Goal: Information Seeking & Learning: Learn about a topic

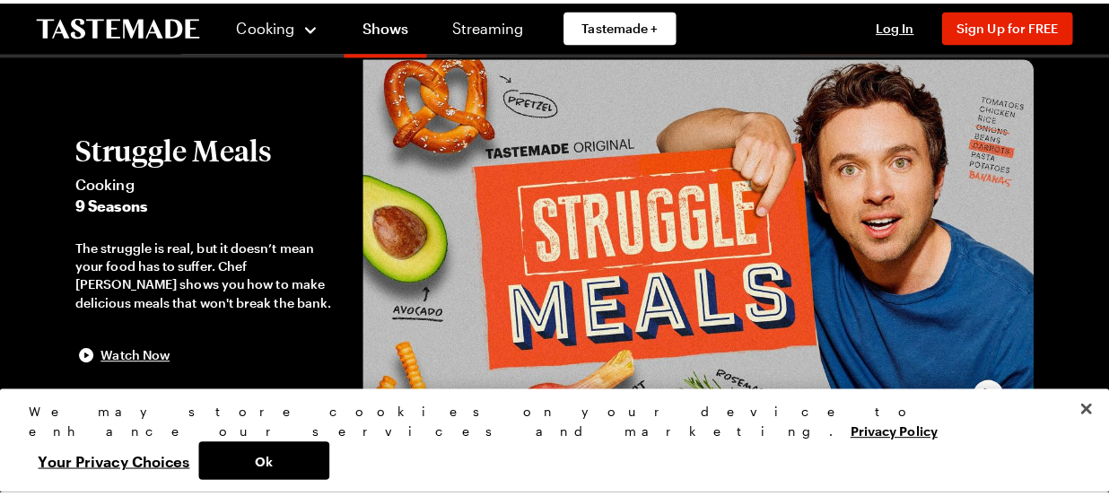
scroll to position [58, 0]
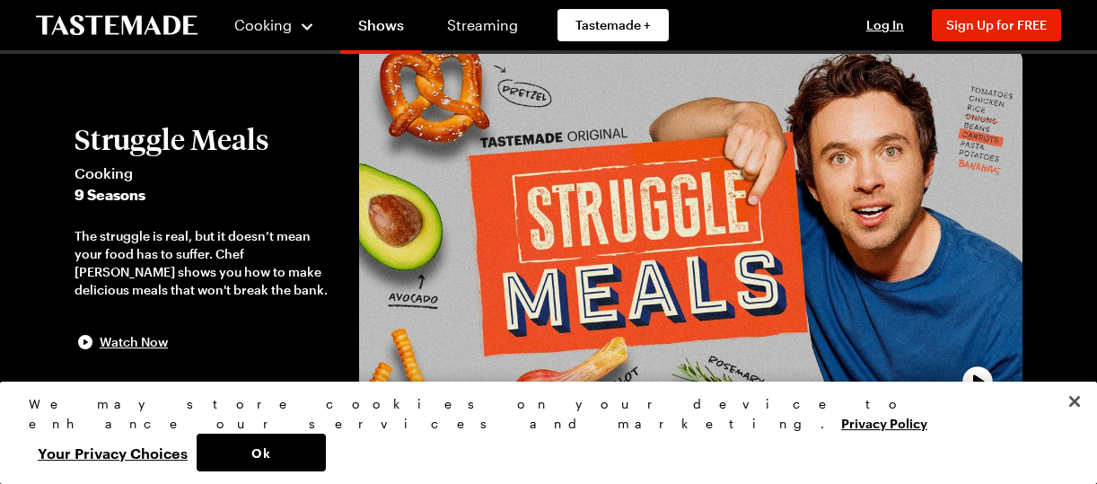
click at [105, 192] on span "9 Seasons" at bounding box center [208, 195] width 267 height 22
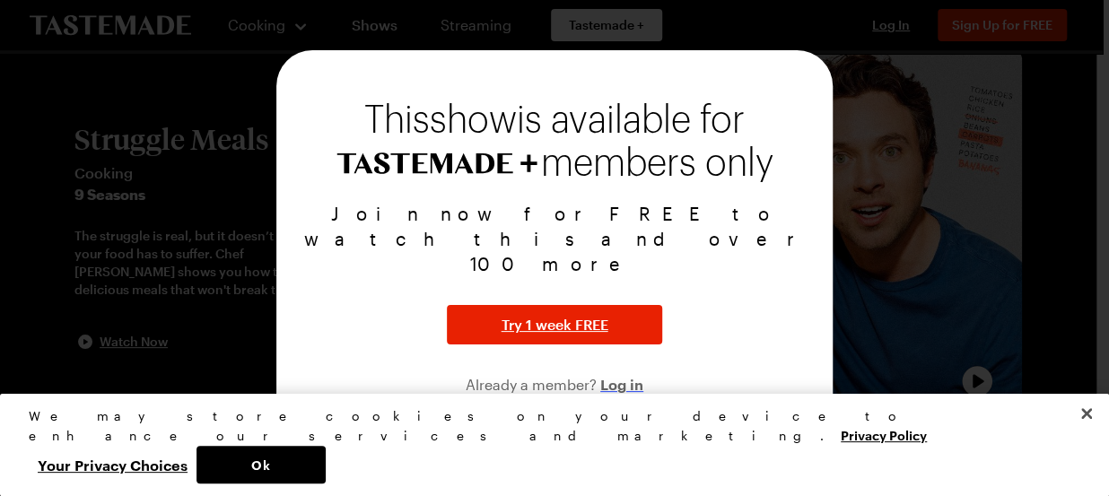
click at [618, 373] on span "Log in" at bounding box center [622, 384] width 43 height 22
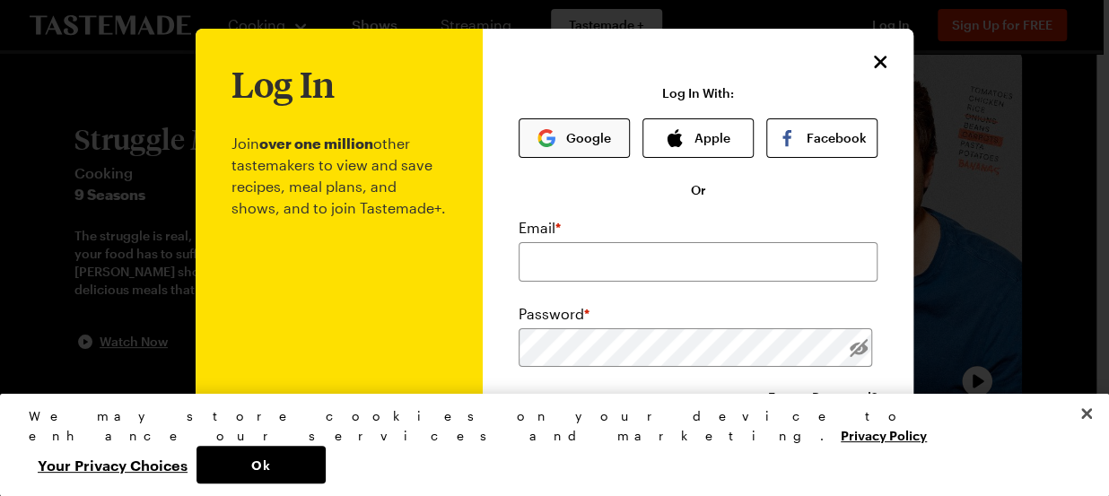
click at [556, 140] on button "Google" at bounding box center [574, 137] width 111 height 39
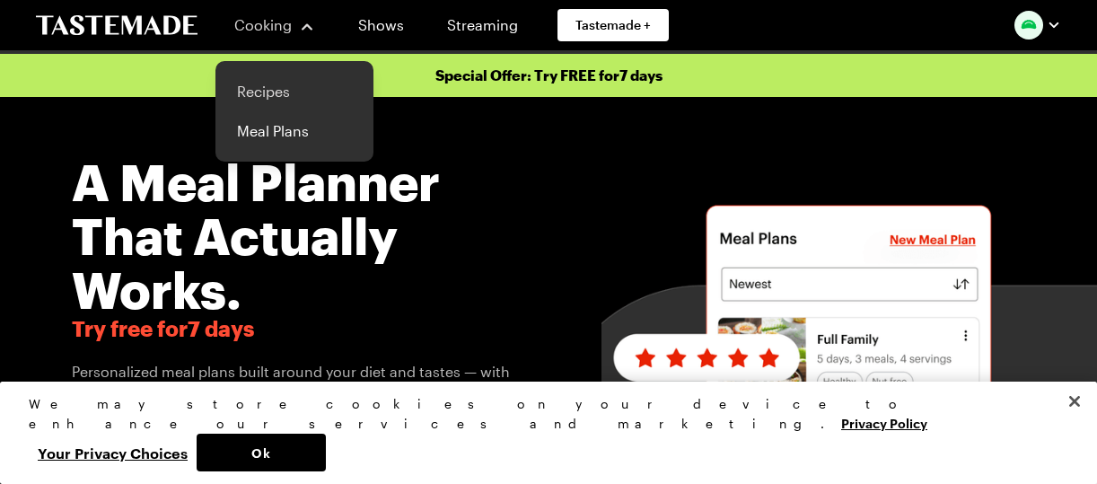
click at [263, 96] on link "Recipes" at bounding box center [294, 91] width 136 height 39
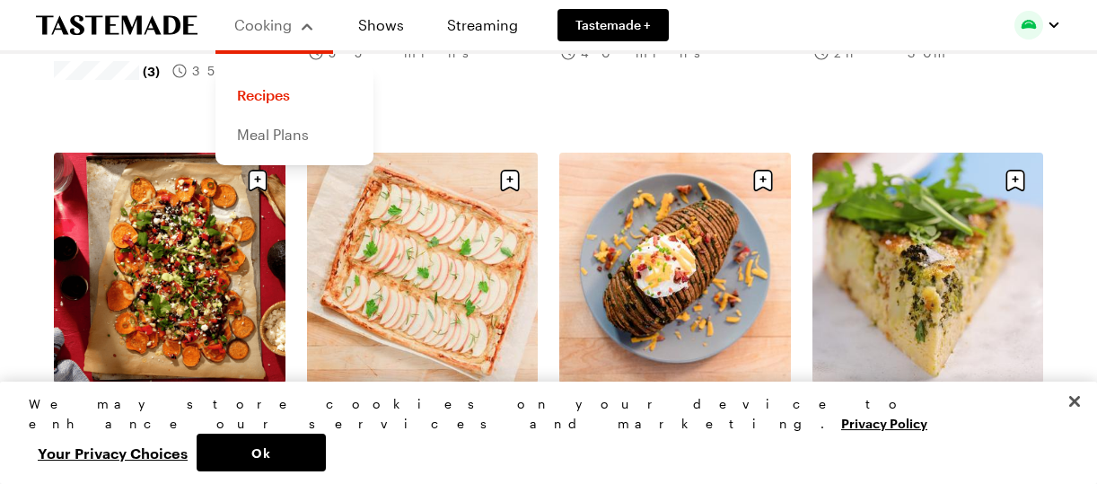
scroll to position [976, 0]
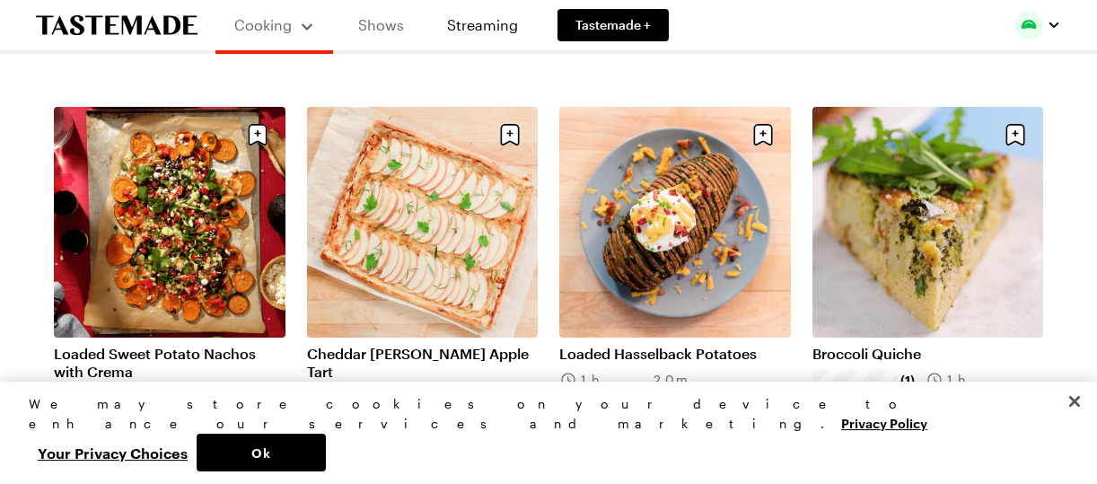
click at [382, 34] on link "Shows" at bounding box center [381, 25] width 82 height 50
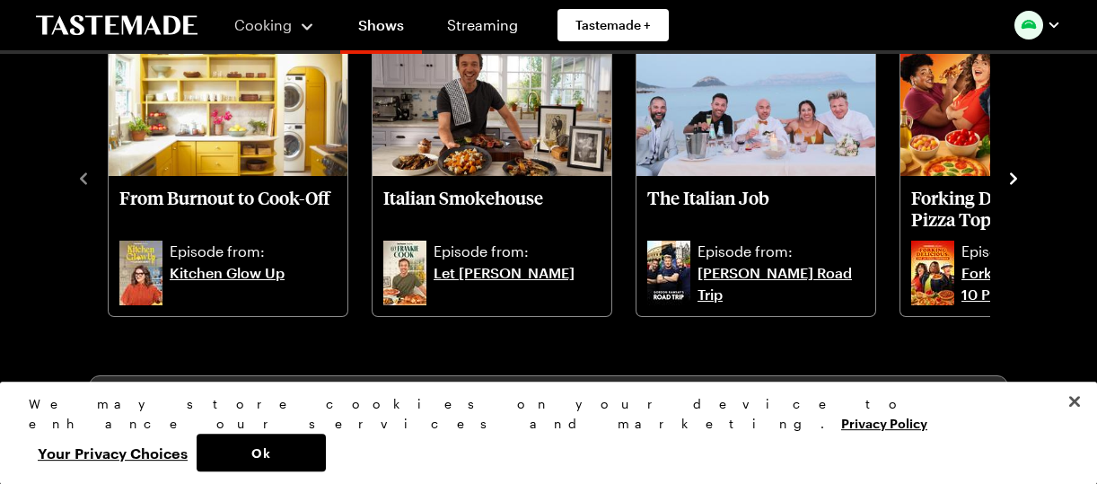
scroll to position [580, 0]
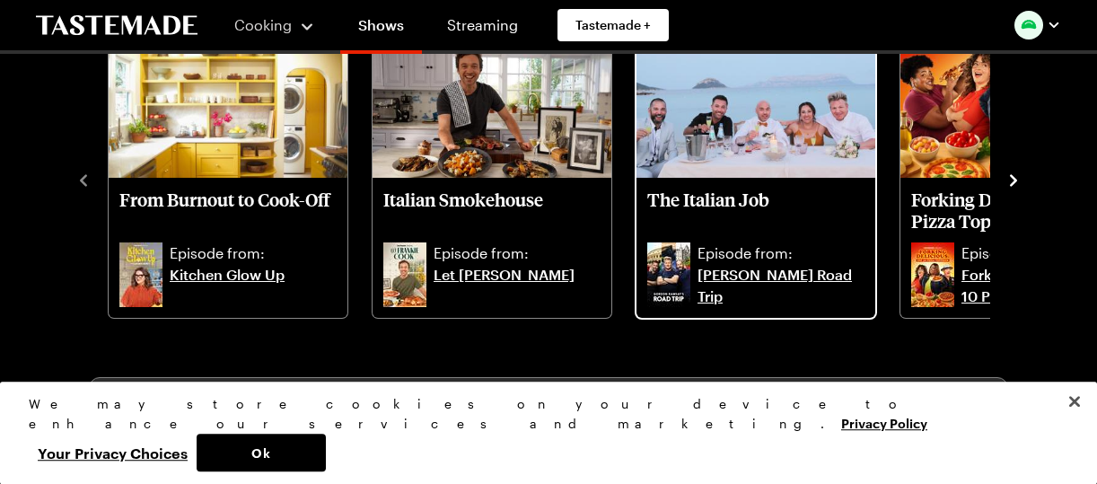
click at [747, 238] on div "The Italian Job Episode from: [PERSON_NAME] Road Trip" at bounding box center [755, 248] width 239 height 140
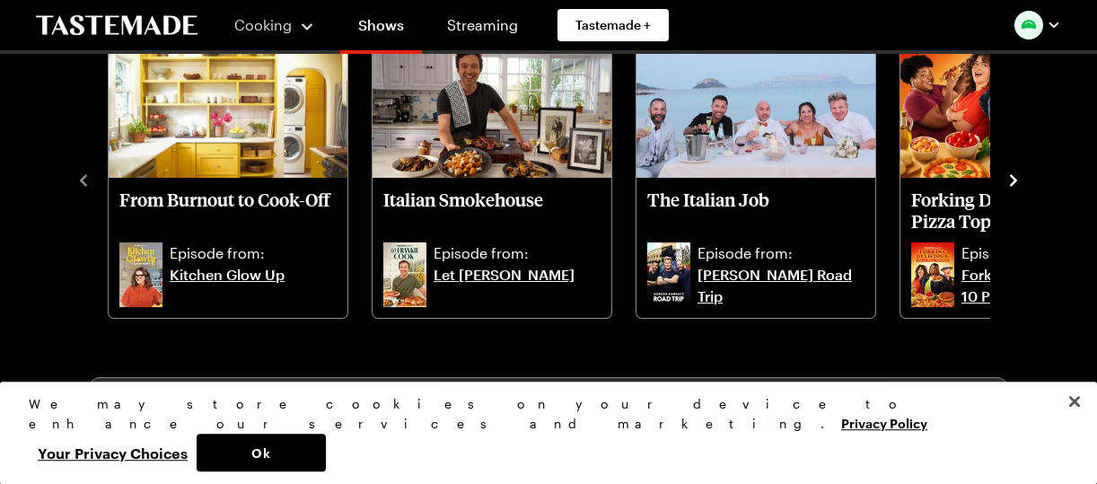
click at [1014, 180] on icon "navigate to next item" at bounding box center [1013, 180] width 7 height 12
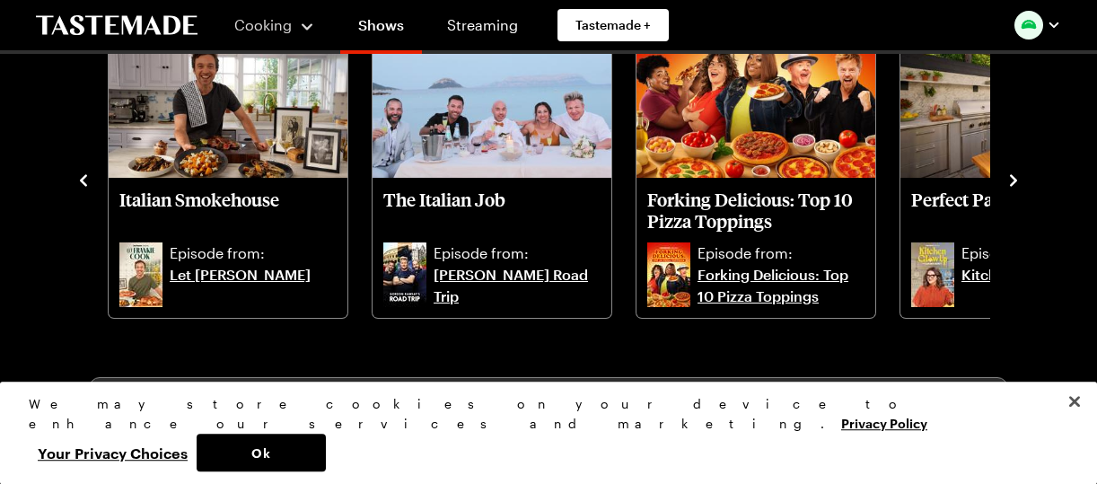
click at [1014, 180] on icon "navigate to next item" at bounding box center [1013, 180] width 7 height 12
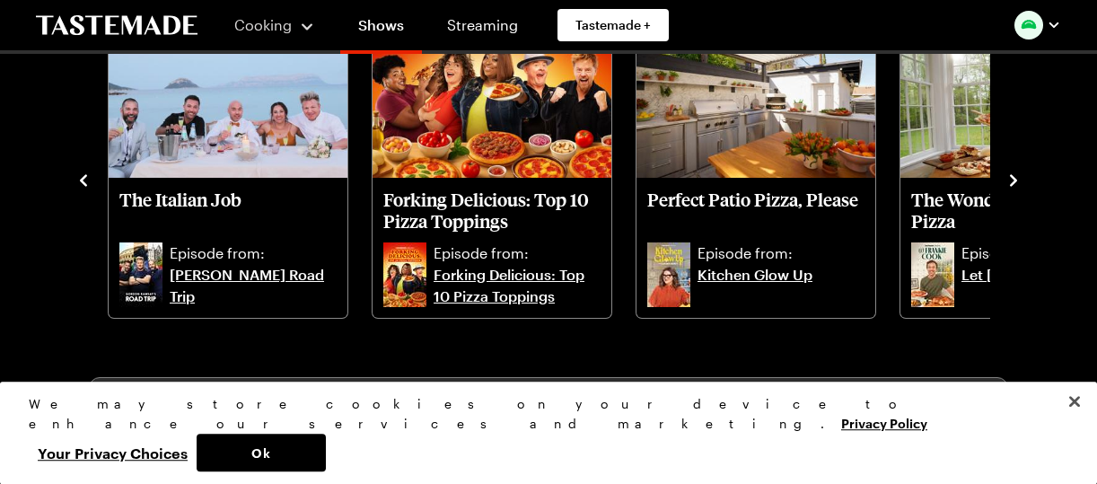
click at [1014, 180] on icon "navigate to next item" at bounding box center [1013, 180] width 7 height 12
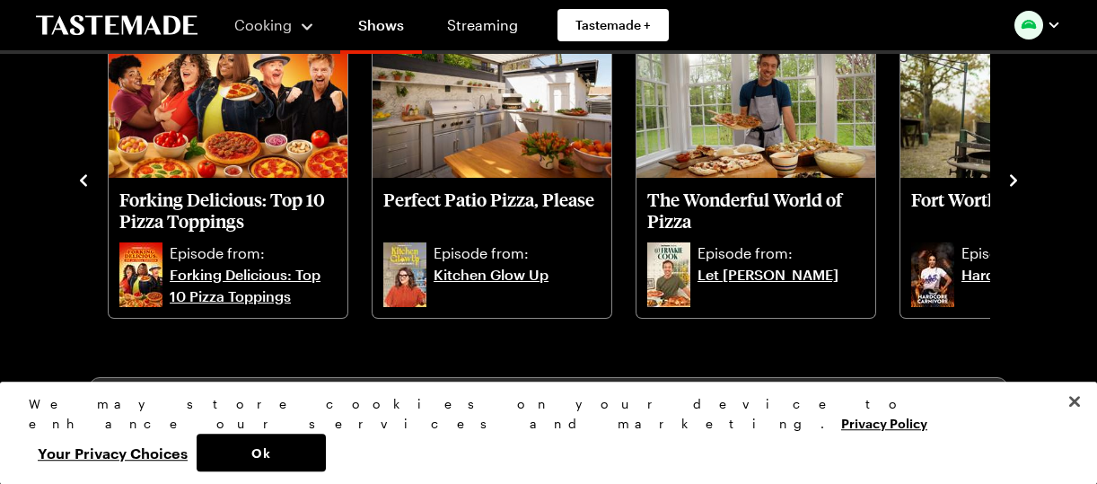
click at [1014, 180] on icon "navigate to next item" at bounding box center [1013, 180] width 7 height 12
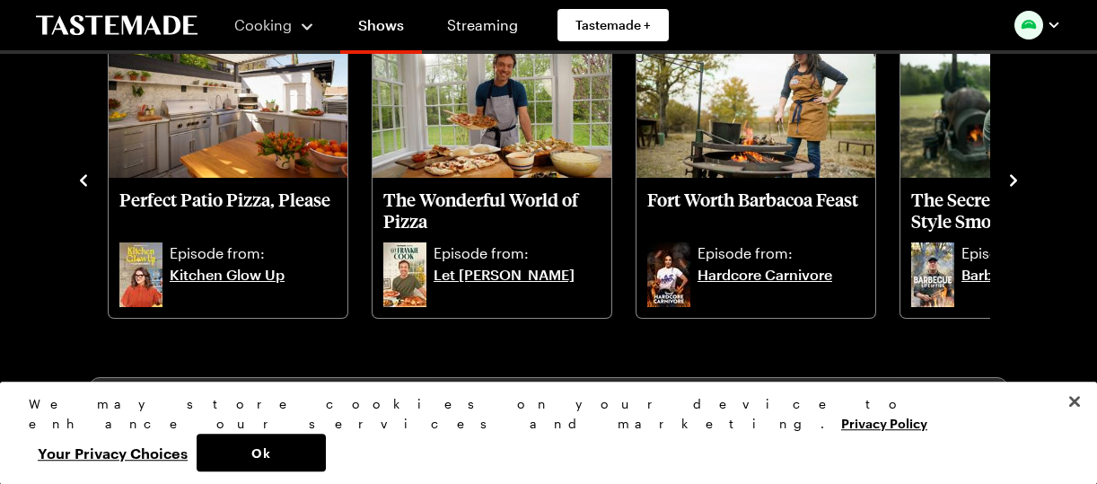
click at [1014, 180] on icon "navigate to next item" at bounding box center [1013, 180] width 7 height 12
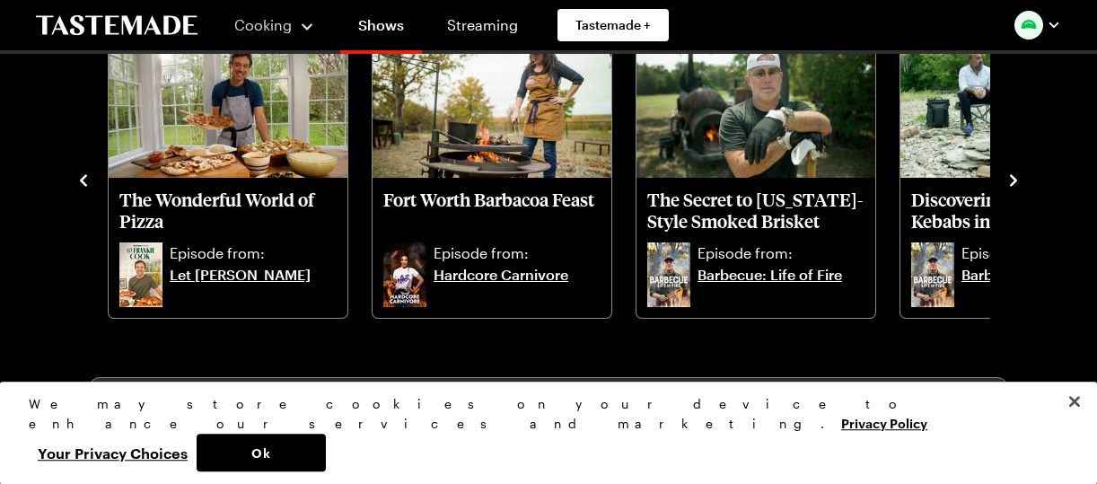
click at [1014, 180] on icon "navigate to next item" at bounding box center [1013, 180] width 7 height 12
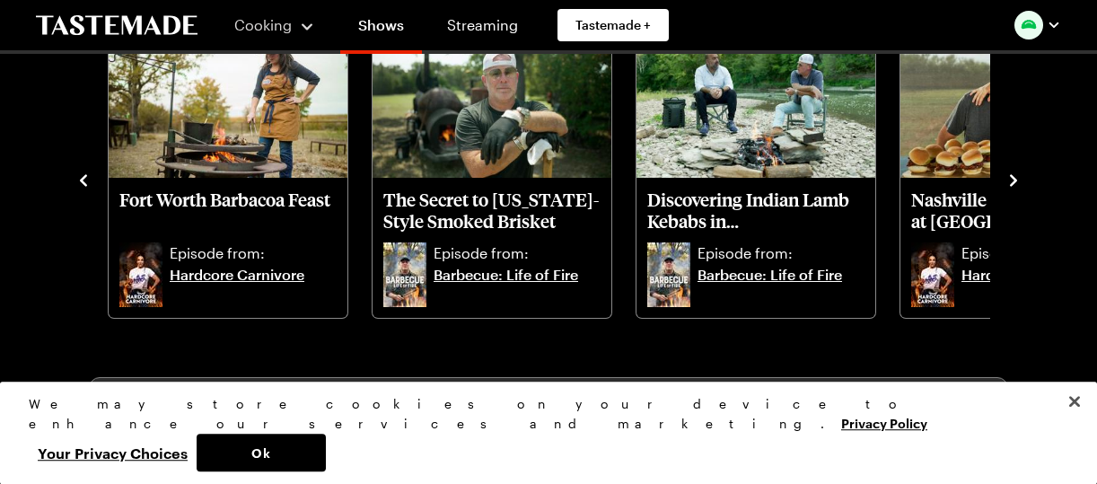
click at [1014, 180] on icon "navigate to next item" at bounding box center [1013, 180] width 7 height 12
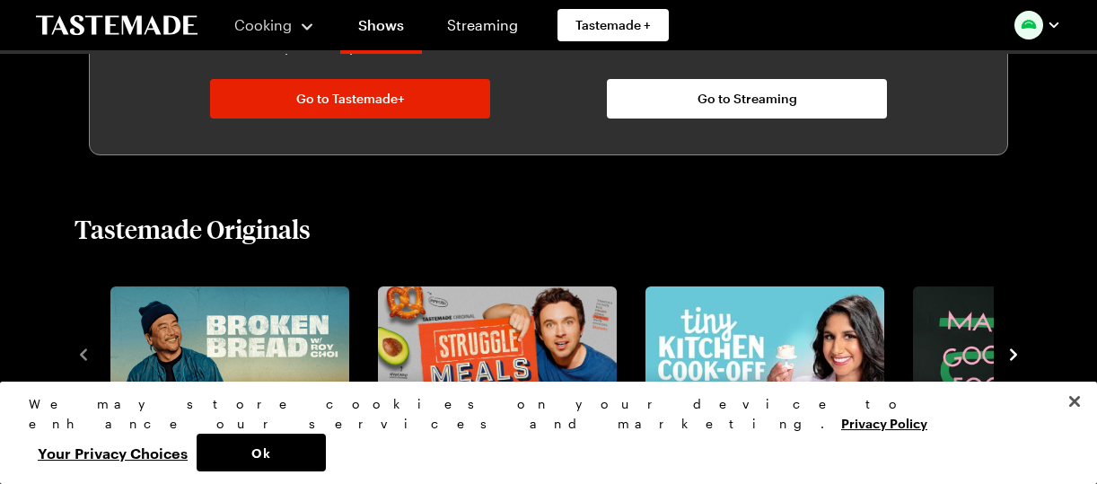
scroll to position [1208, 0]
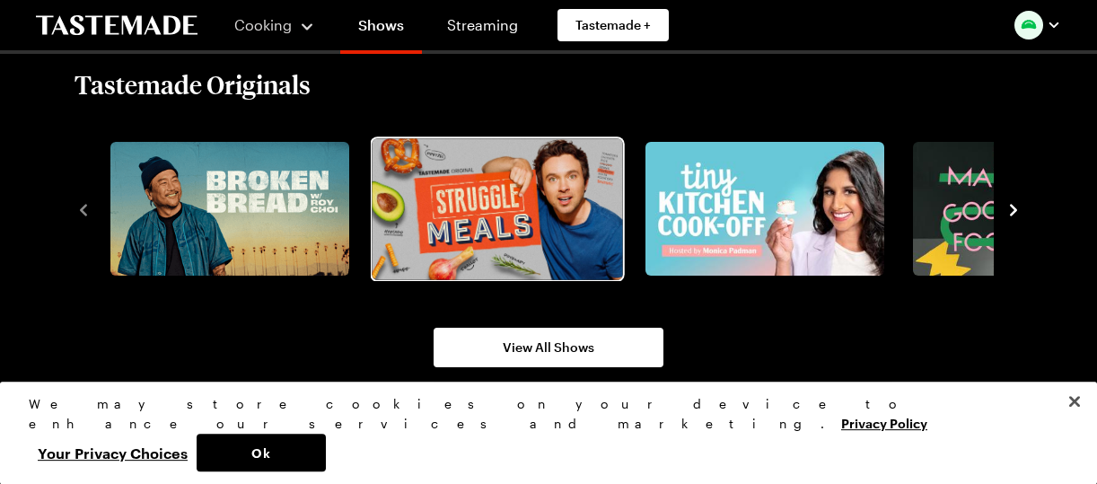
click at [496, 256] on img "2 / 8" at bounding box center [497, 208] width 250 height 141
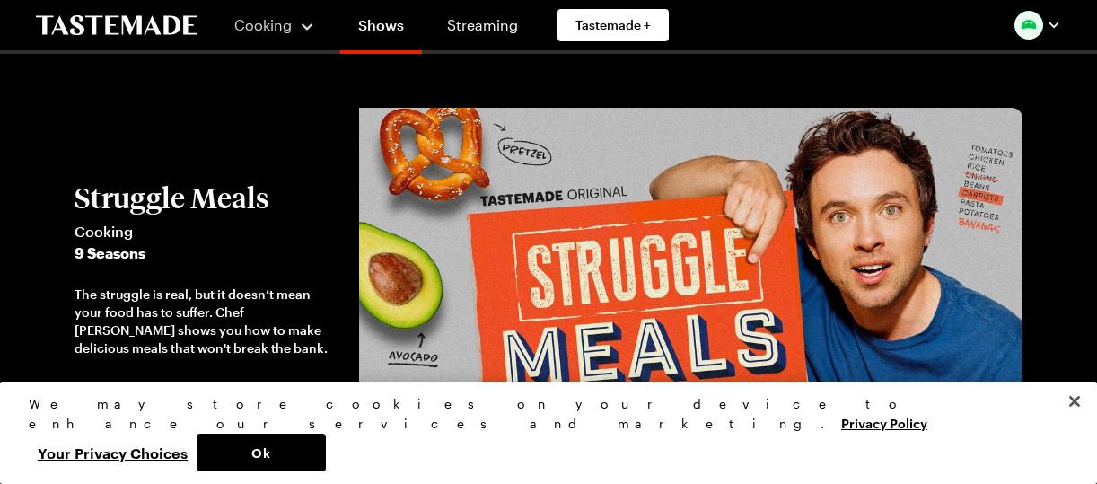
click at [125, 252] on span "9 Seasons" at bounding box center [208, 253] width 267 height 22
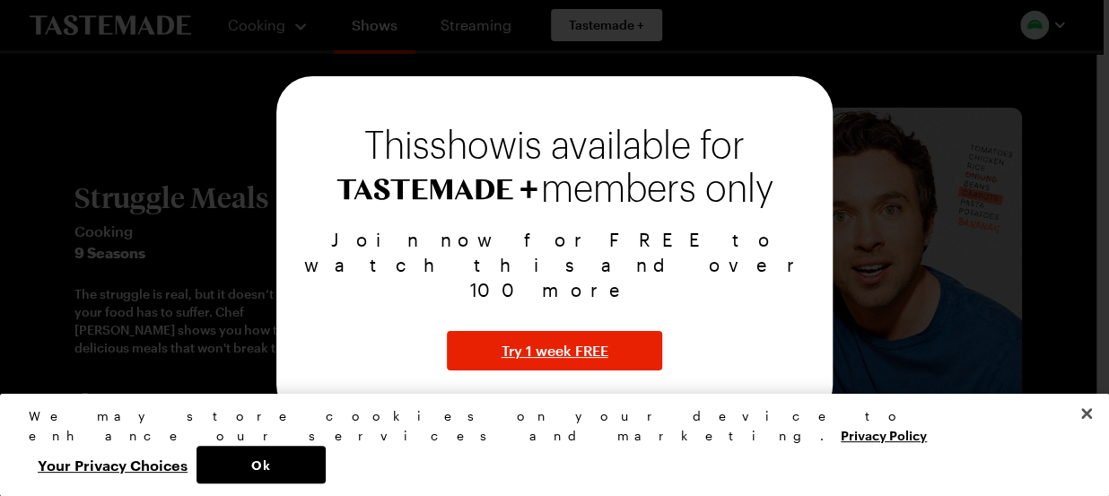
click at [125, 252] on div at bounding box center [554, 248] width 1109 height 496
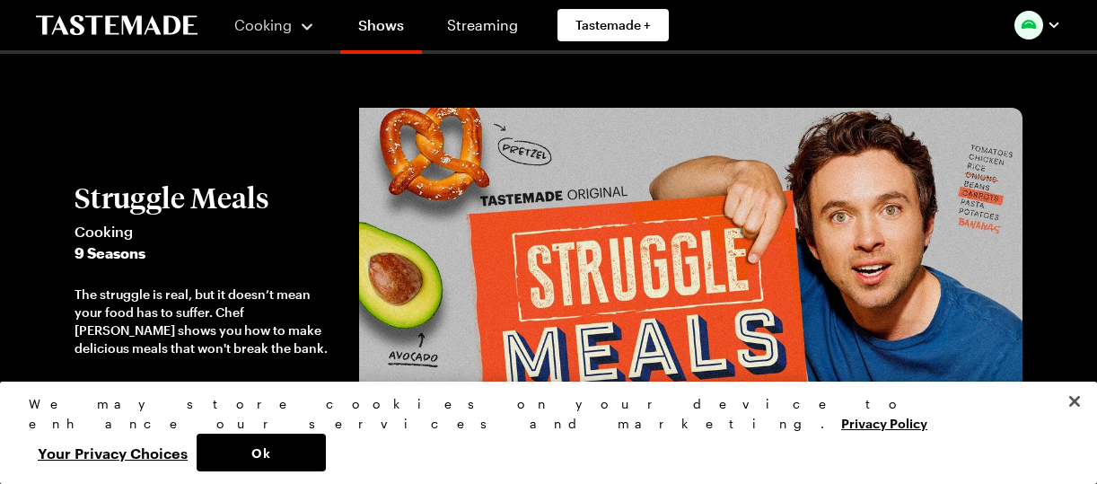
click at [125, 252] on span "9 Seasons" at bounding box center [208, 253] width 267 height 22
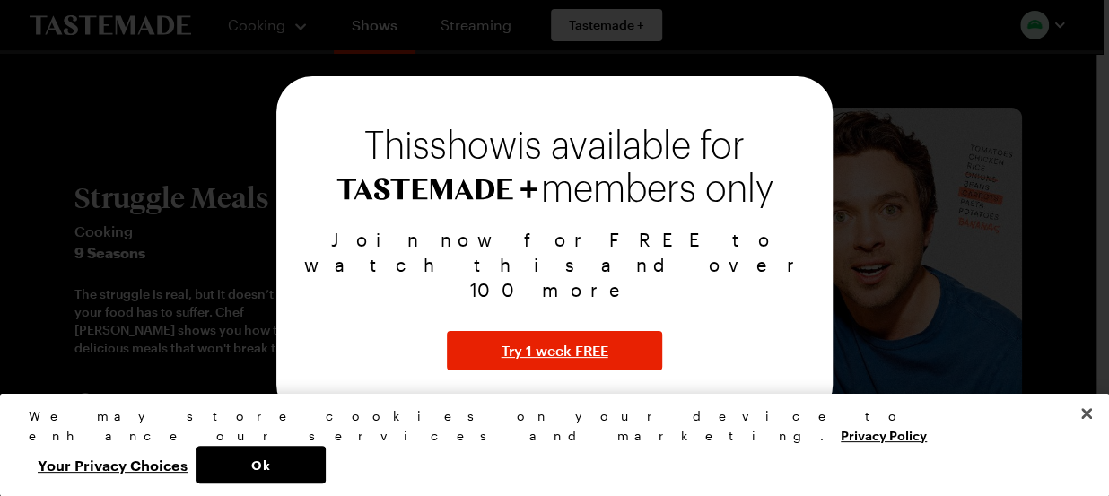
click at [125, 252] on div at bounding box center [554, 248] width 1109 height 496
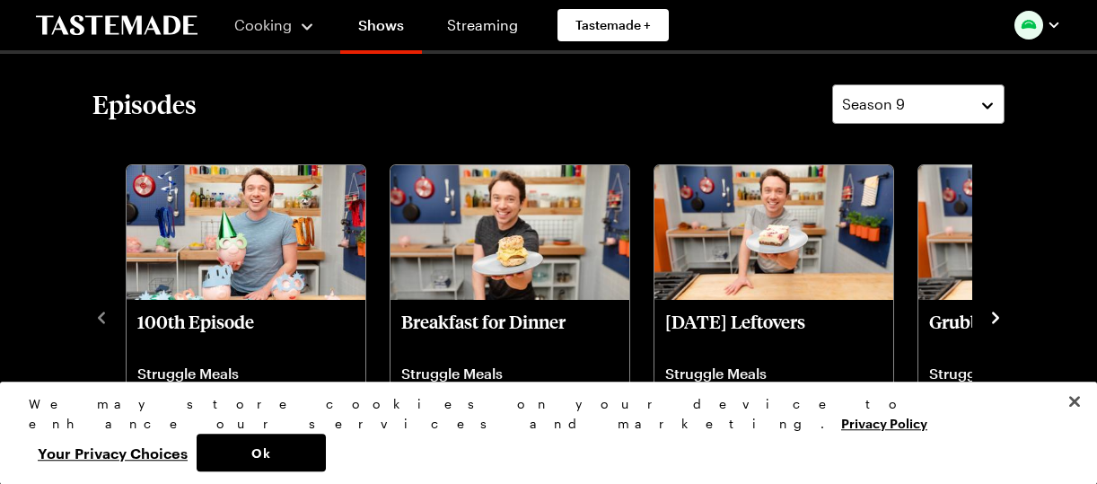
scroll to position [471, 0]
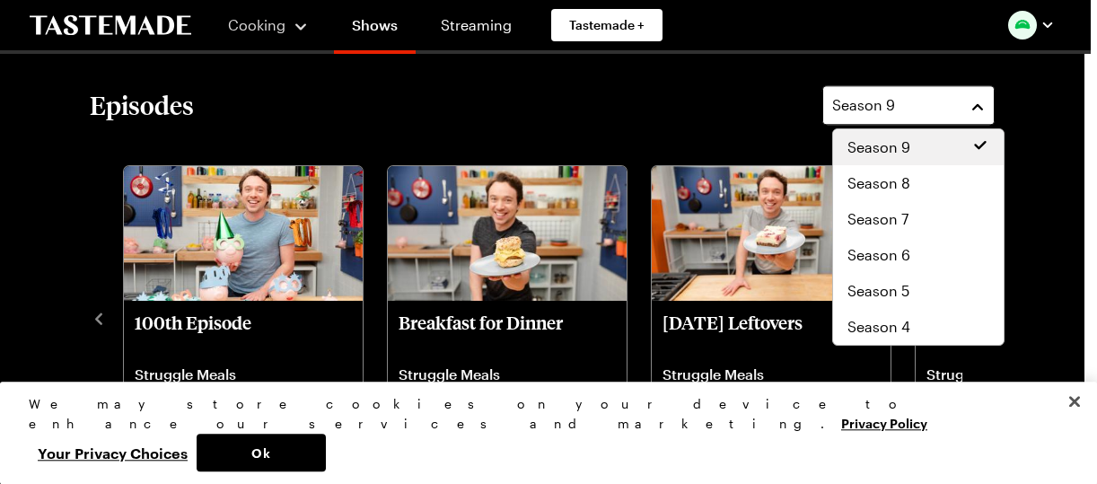
click at [991, 106] on button "Season 9" at bounding box center [908, 104] width 172 height 39
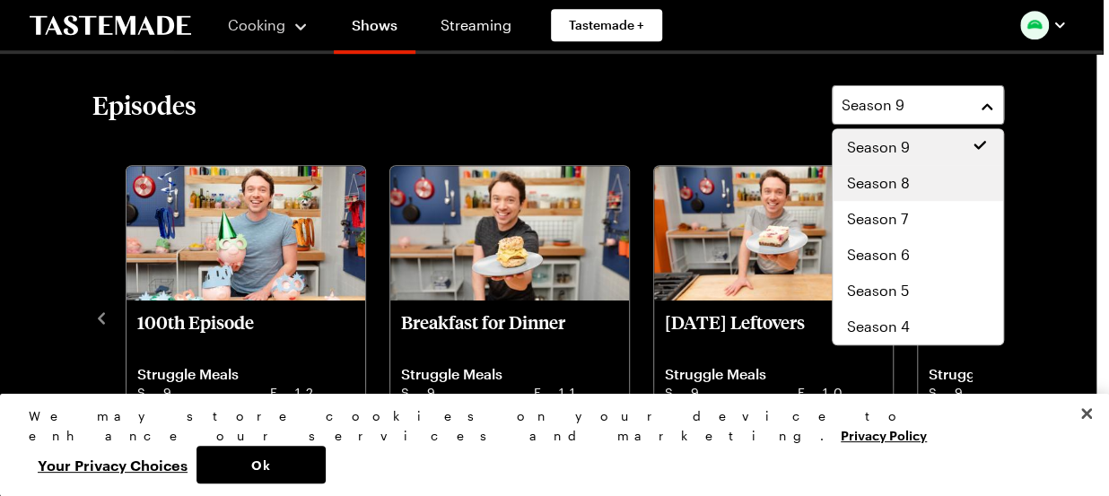
click at [918, 177] on div "Season 8" at bounding box center [918, 183] width 142 height 22
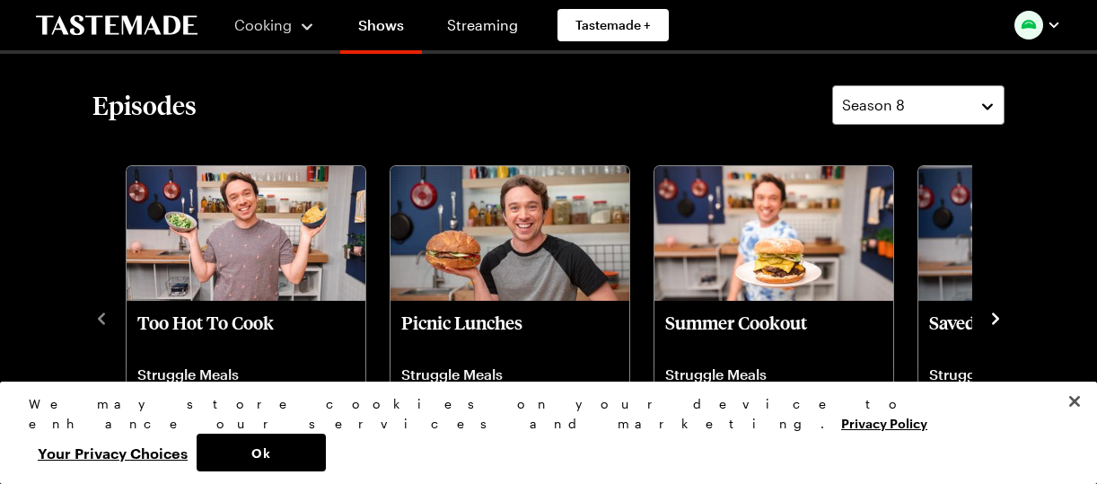
click at [996, 319] on icon "navigate to next item" at bounding box center [995, 318] width 7 height 12
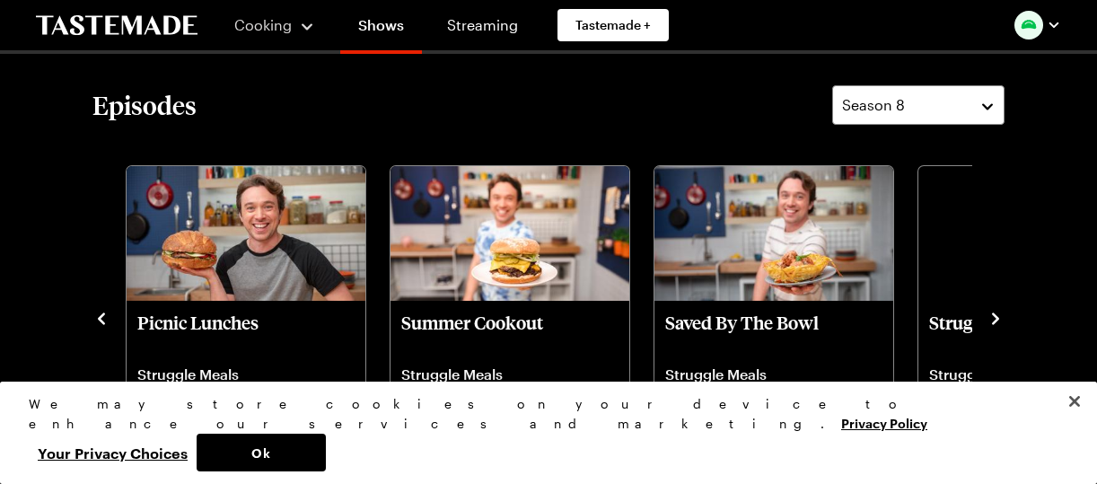
click at [996, 319] on icon "navigate to next item" at bounding box center [995, 318] width 7 height 12
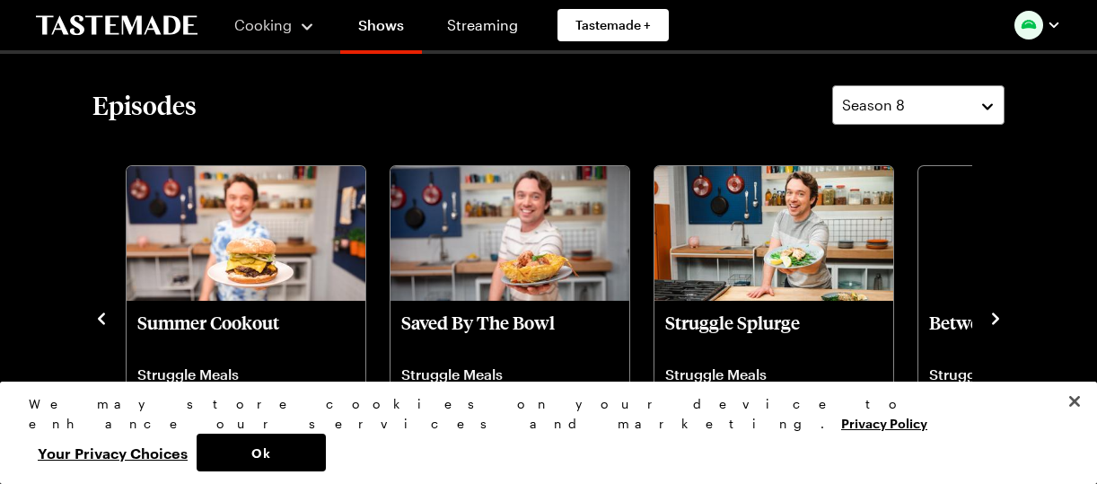
click at [996, 319] on icon "navigate to next item" at bounding box center [995, 318] width 7 height 12
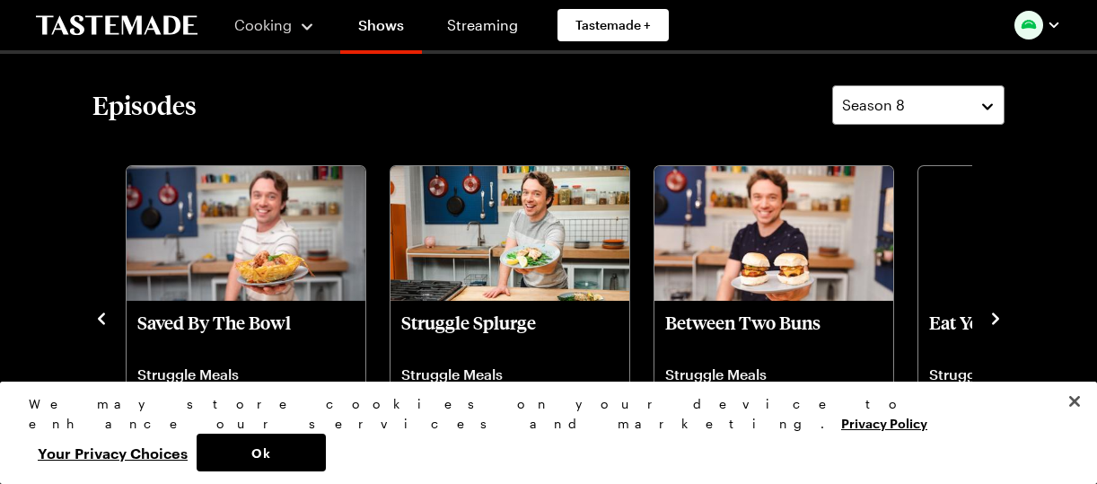
click at [996, 319] on icon "navigate to next item" at bounding box center [995, 318] width 7 height 12
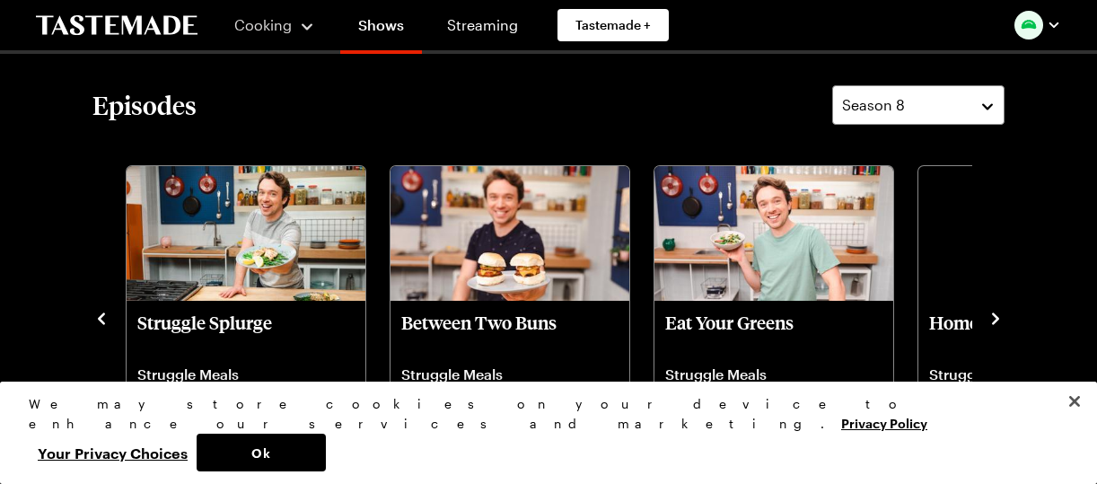
click at [996, 319] on icon "navigate to next item" at bounding box center [995, 318] width 7 height 12
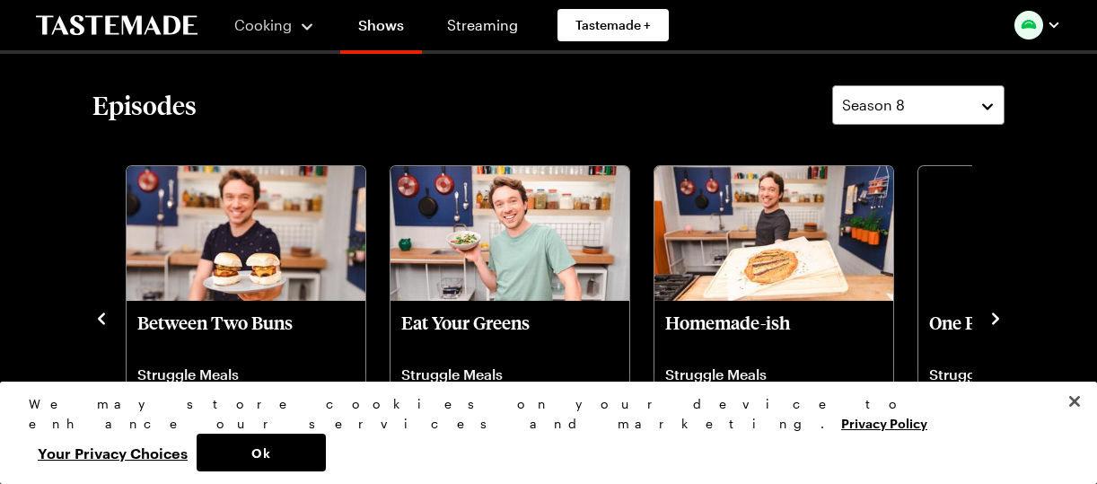
click at [996, 319] on icon "navigate to next item" at bounding box center [995, 318] width 7 height 12
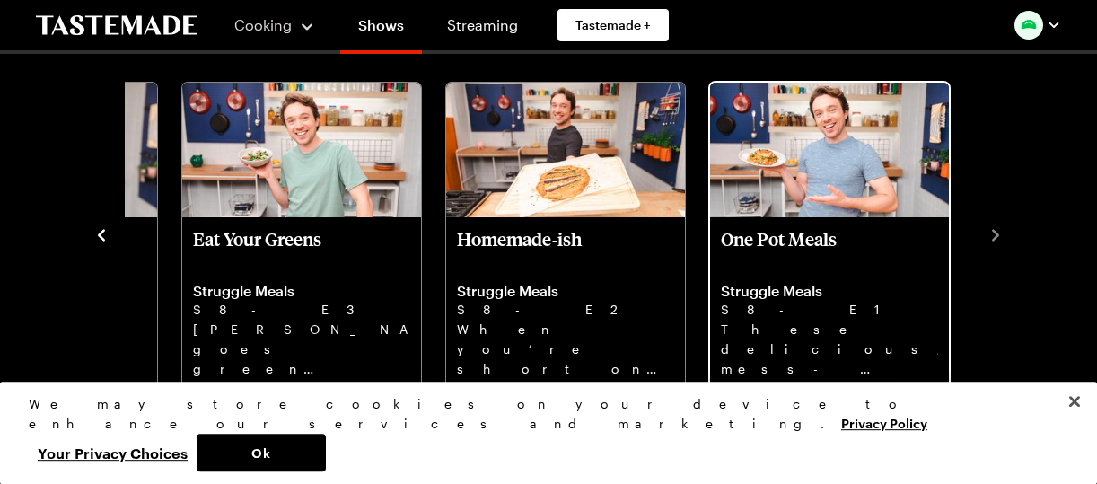
scroll to position [556, 0]
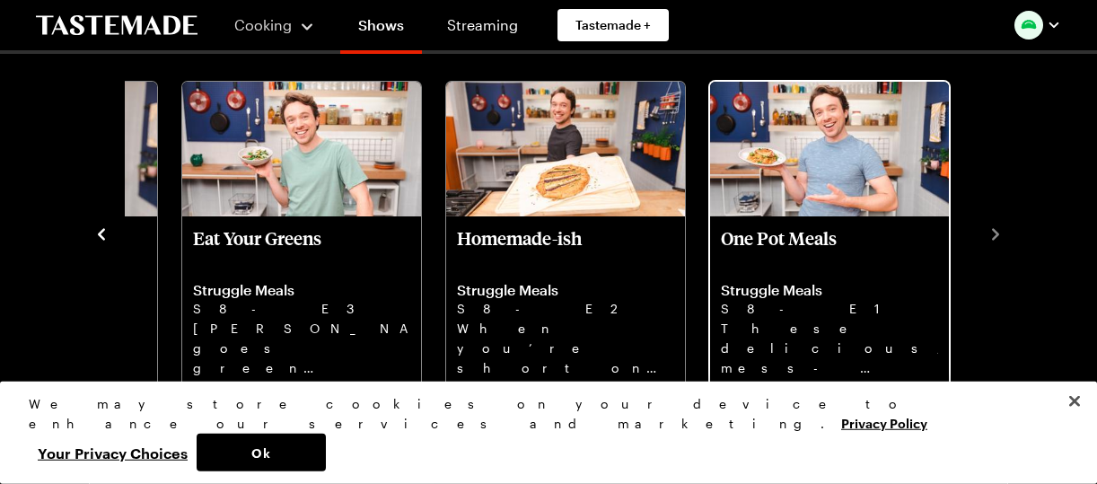
click at [774, 171] on img "One Pot Meals" at bounding box center [829, 149] width 239 height 135
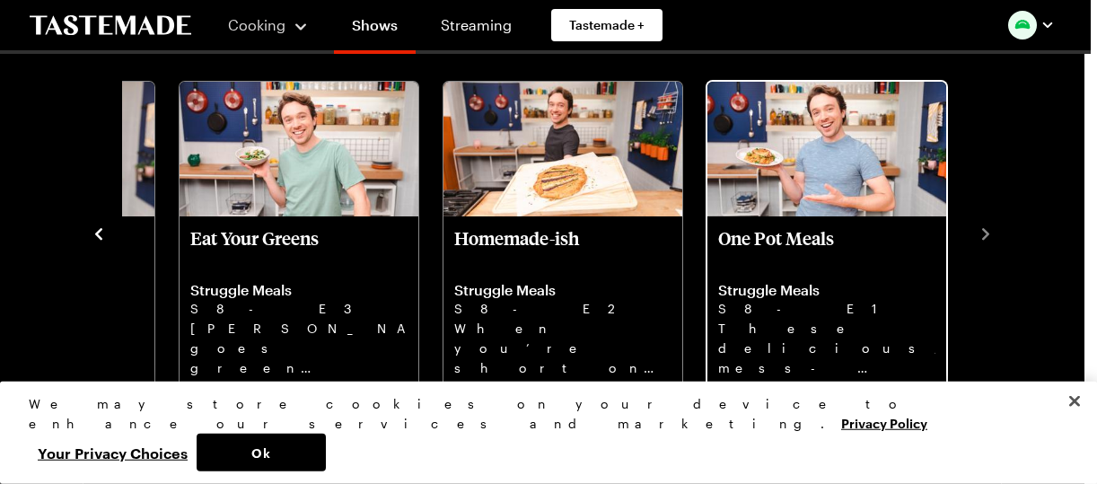
click at [774, 171] on div "This episode is available for members only" at bounding box center [547, 165] width 487 height 78
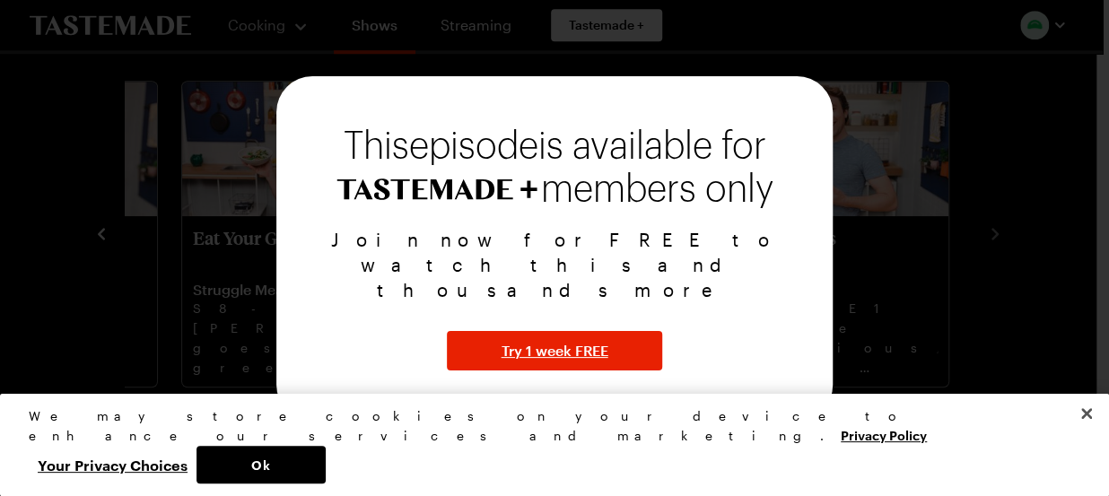
click at [884, 172] on div at bounding box center [554, 248] width 1109 height 496
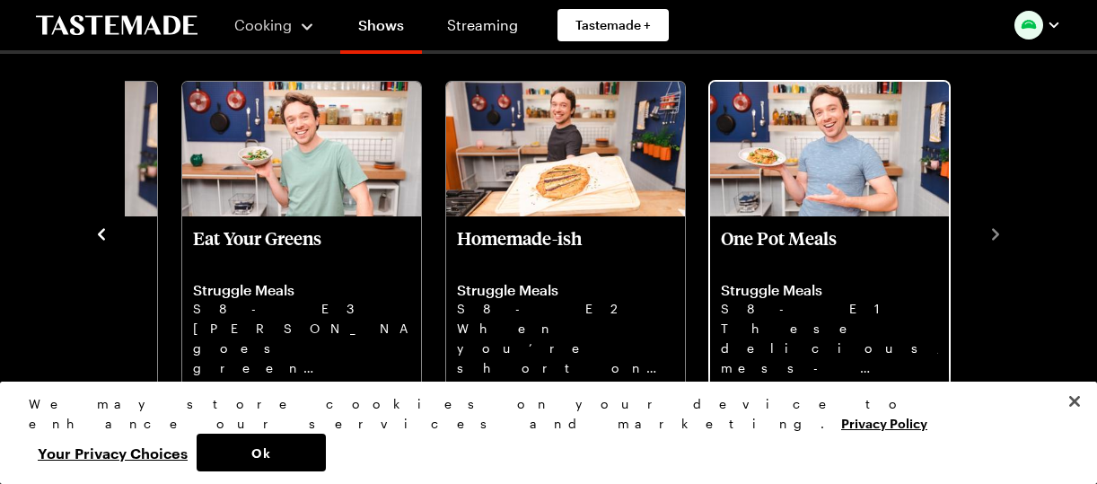
click at [832, 179] on img "One Pot Meals" at bounding box center [829, 149] width 239 height 135
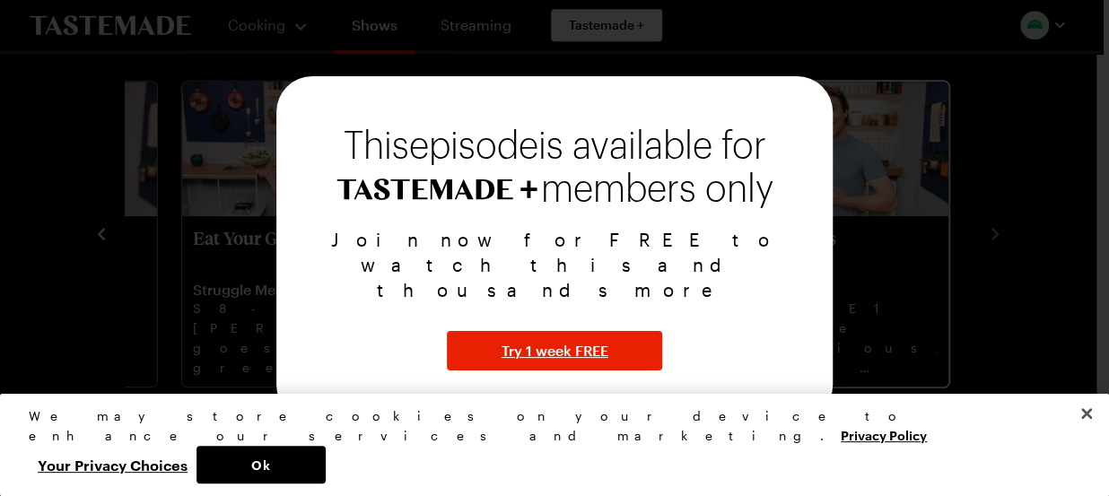
click at [832, 179] on div "This episode is available for members only Join now for FREE to watch this and …" at bounding box center [554, 248] width 557 height 345
click at [855, 173] on div at bounding box center [554, 248] width 1109 height 496
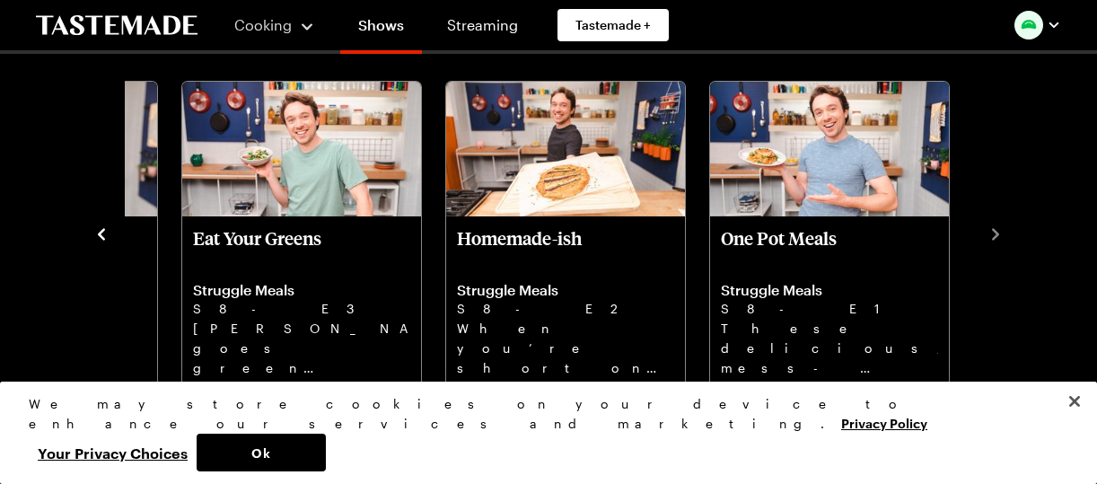
click at [855, 173] on img "One Pot Meals" at bounding box center [829, 149] width 239 height 135
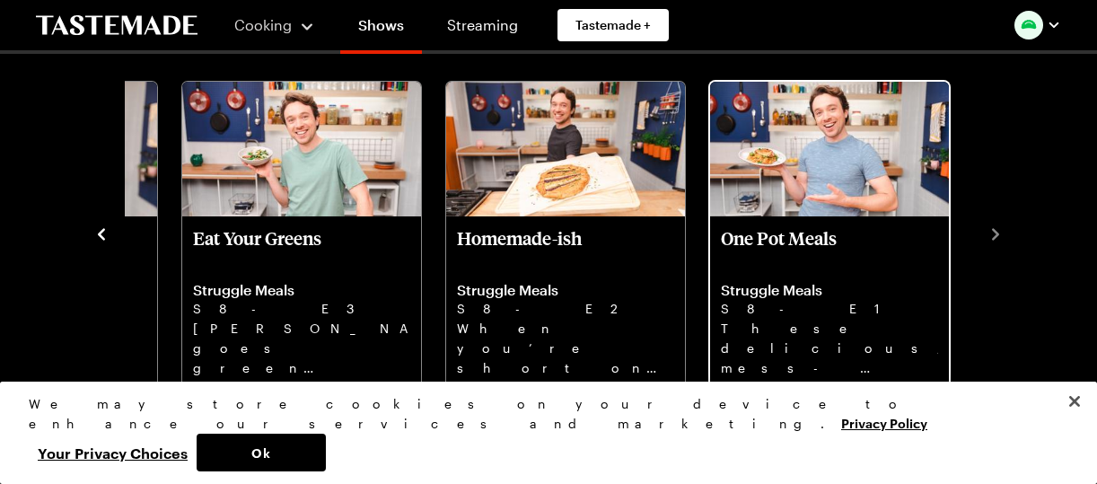
click at [761, 216] on div "One Pot Meals Struggle Meals S8 - E1 These delicious, mess-free one-pot meals m…" at bounding box center [829, 301] width 239 height 171
click at [806, 341] on p "These delicious, mess-free one-pot meals mean minimal cleanup and maximum satis…" at bounding box center [829, 347] width 217 height 57
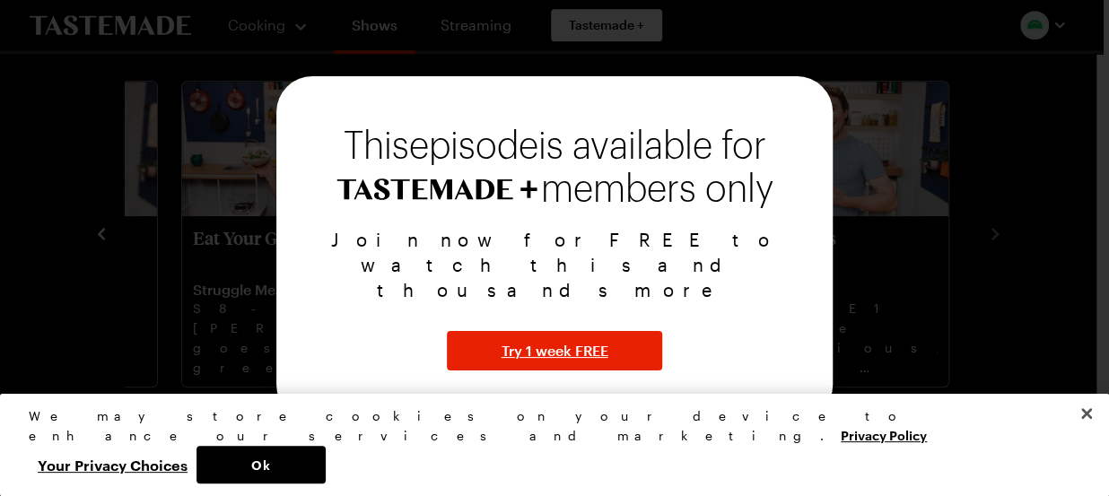
click at [873, 200] on div at bounding box center [554, 248] width 1109 height 496
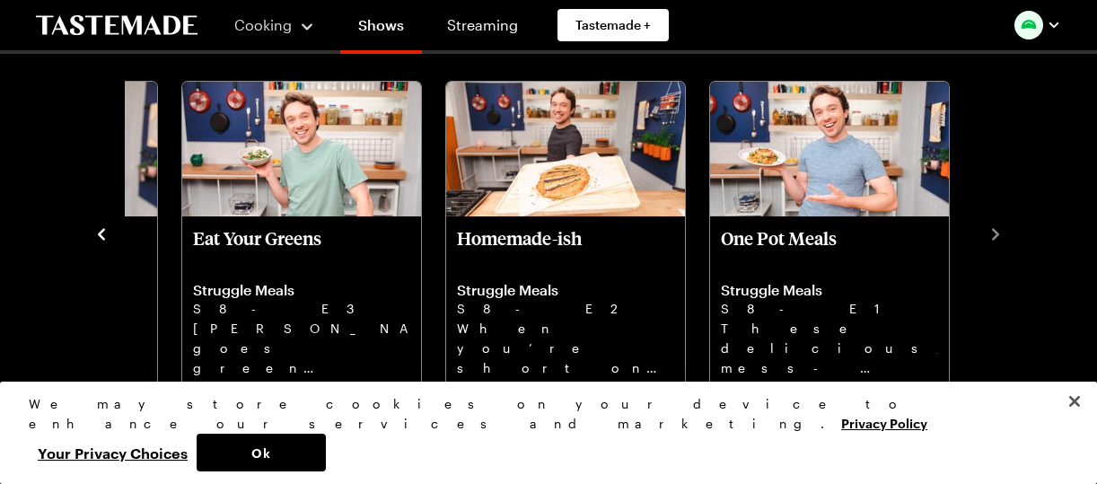
click at [873, 200] on img "One Pot Meals" at bounding box center [829, 149] width 239 height 135
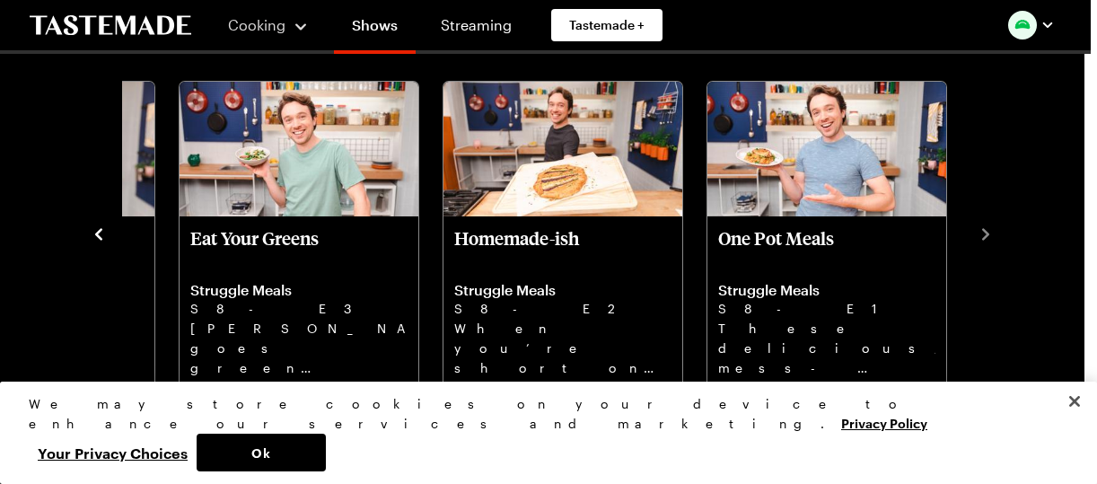
click at [873, 200] on div at bounding box center [548, 242] width 1097 height 484
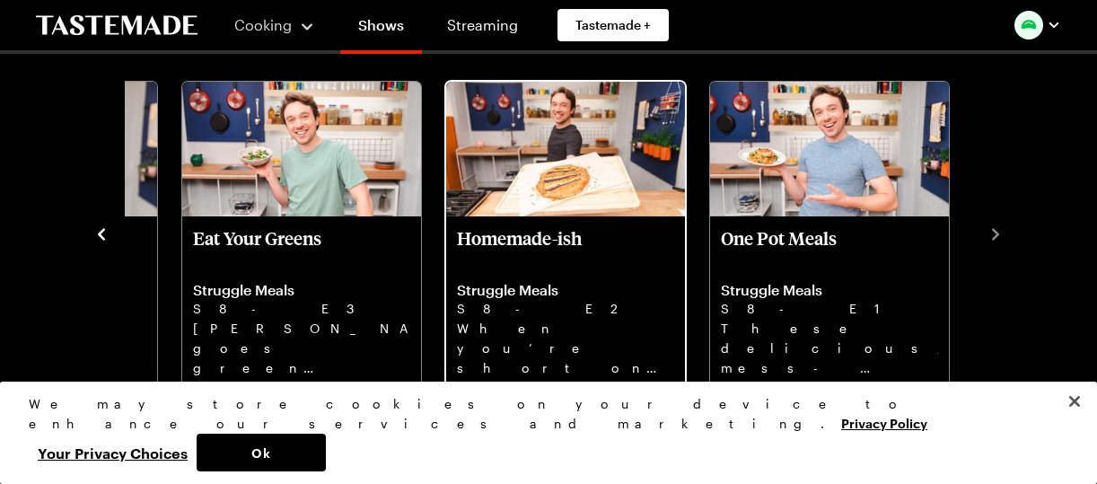
click at [651, 203] on img "Homemade-ish" at bounding box center [565, 149] width 239 height 135
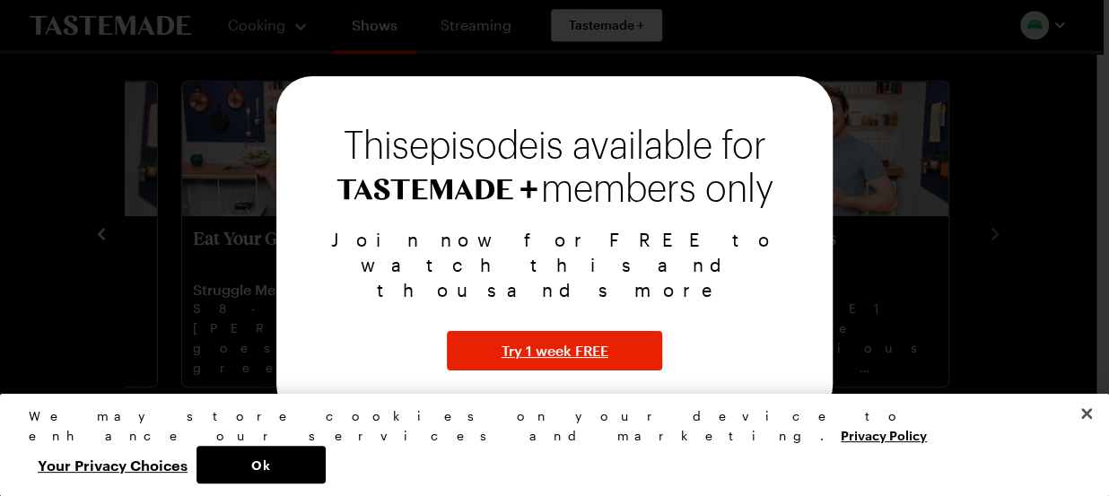
click at [874, 237] on div at bounding box center [554, 248] width 1109 height 496
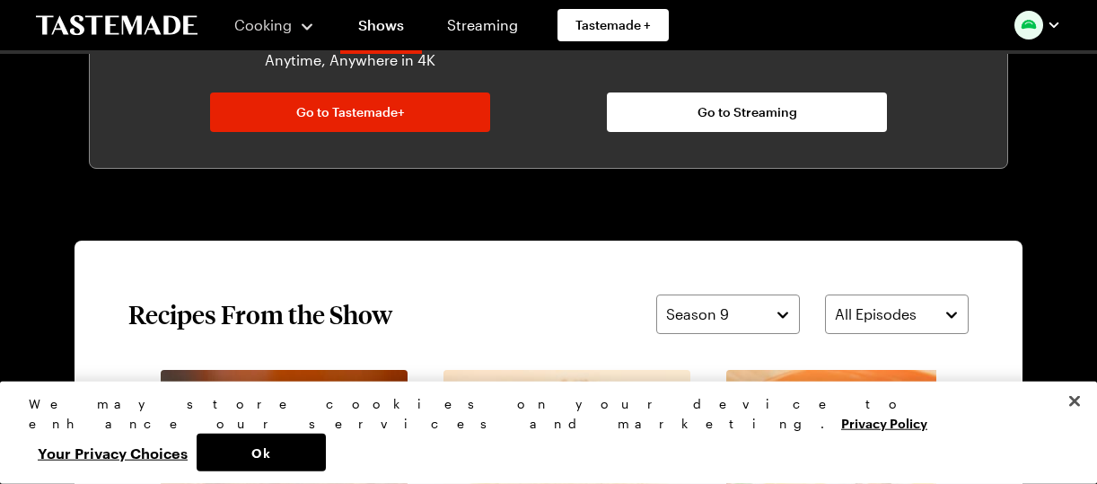
scroll to position [1109, 0]
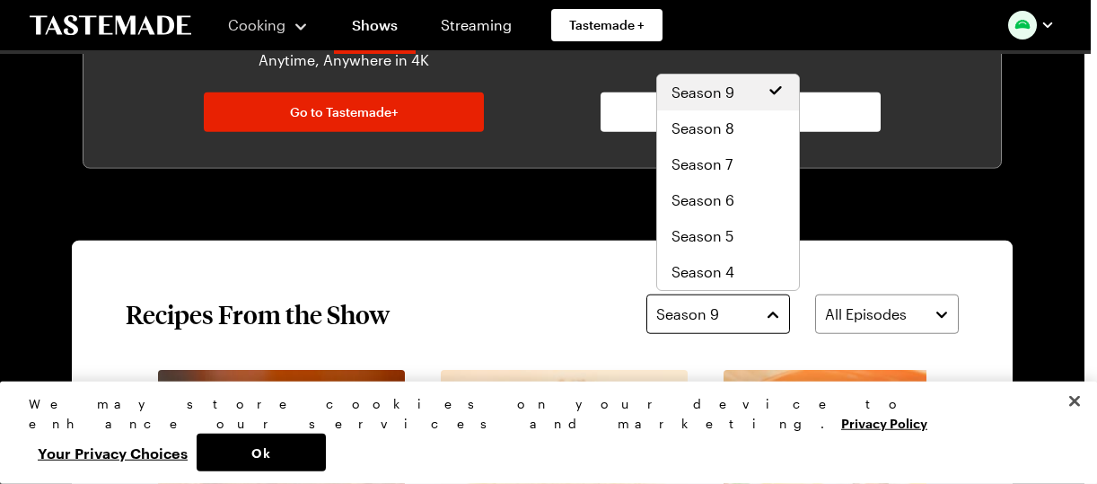
click at [779, 314] on button "Season 9" at bounding box center [718, 313] width 144 height 39
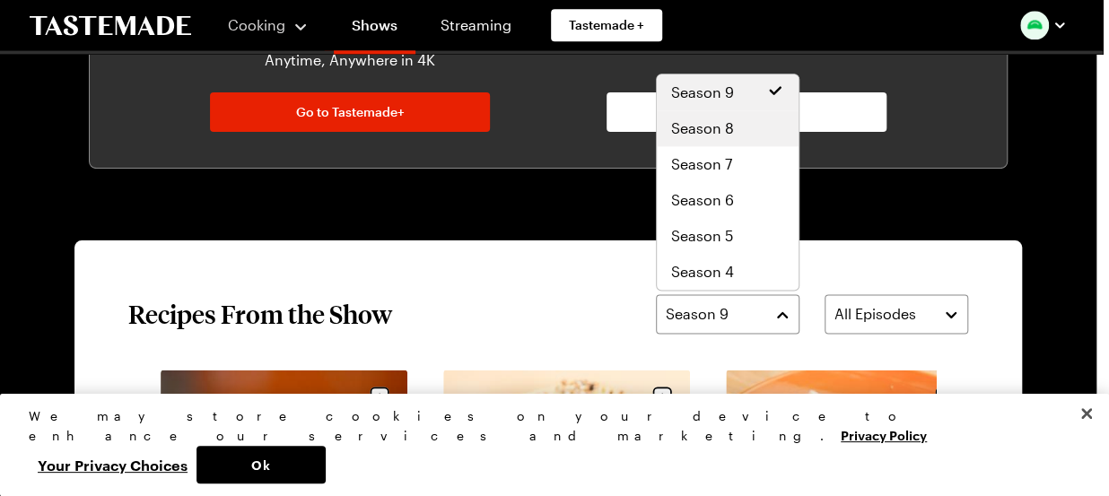
click at [746, 123] on div "Season 8" at bounding box center [727, 129] width 113 height 22
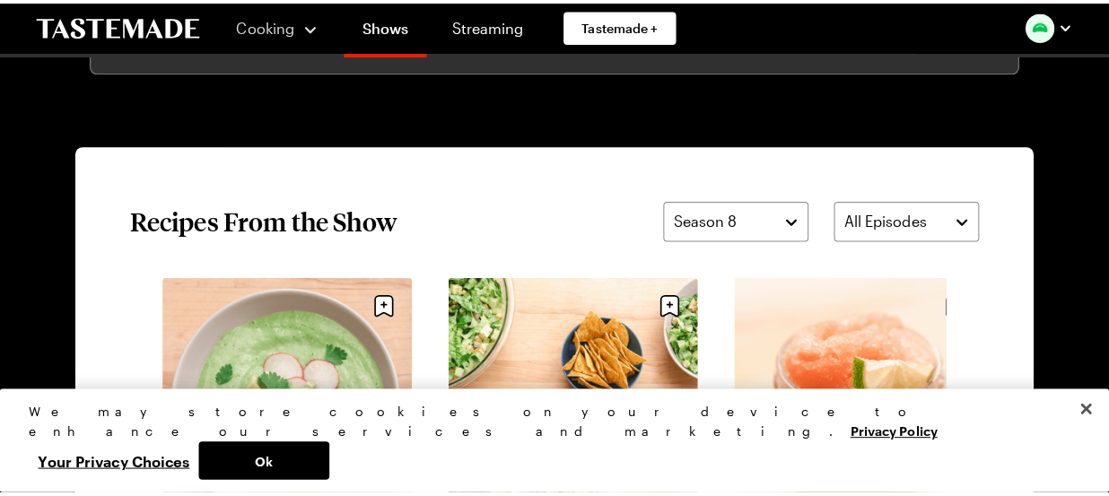
scroll to position [1212, 0]
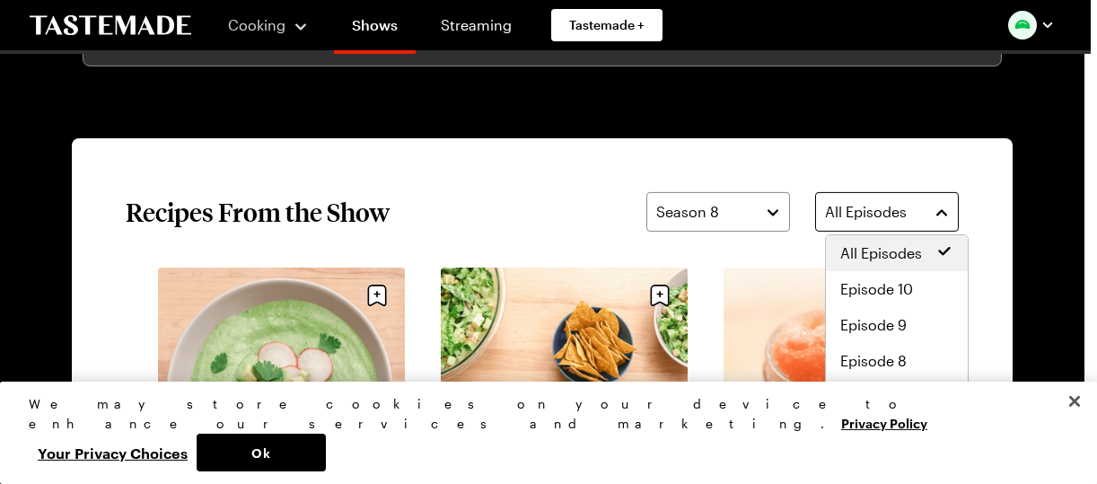
click at [948, 212] on button "All Episodes" at bounding box center [887, 211] width 144 height 39
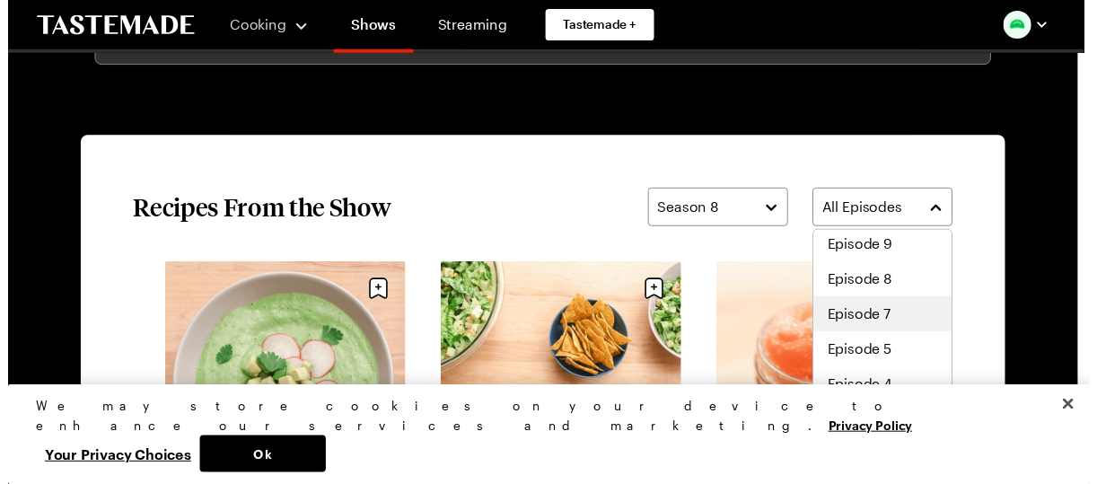
scroll to position [143, 0]
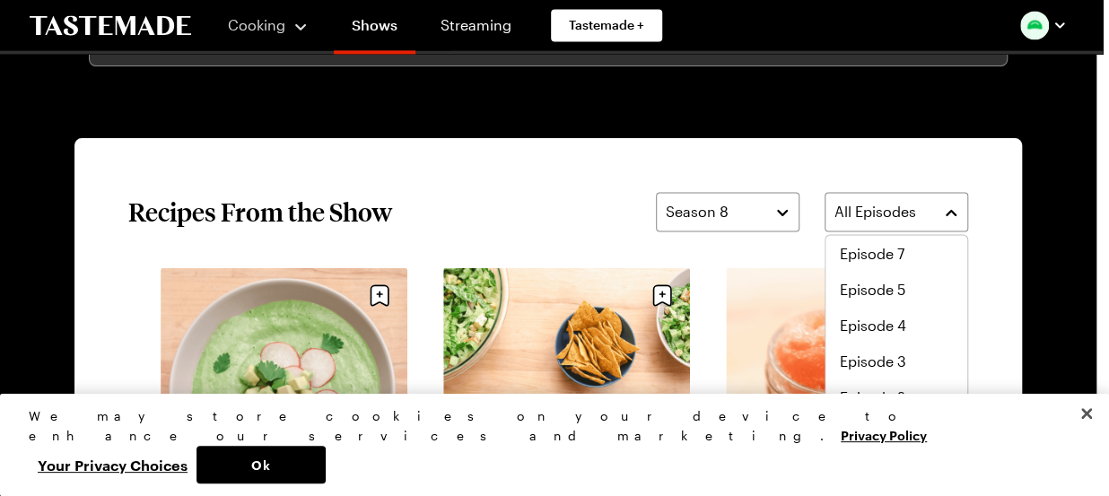
click at [878, 425] on span "Episode 1" at bounding box center [871, 434] width 63 height 22
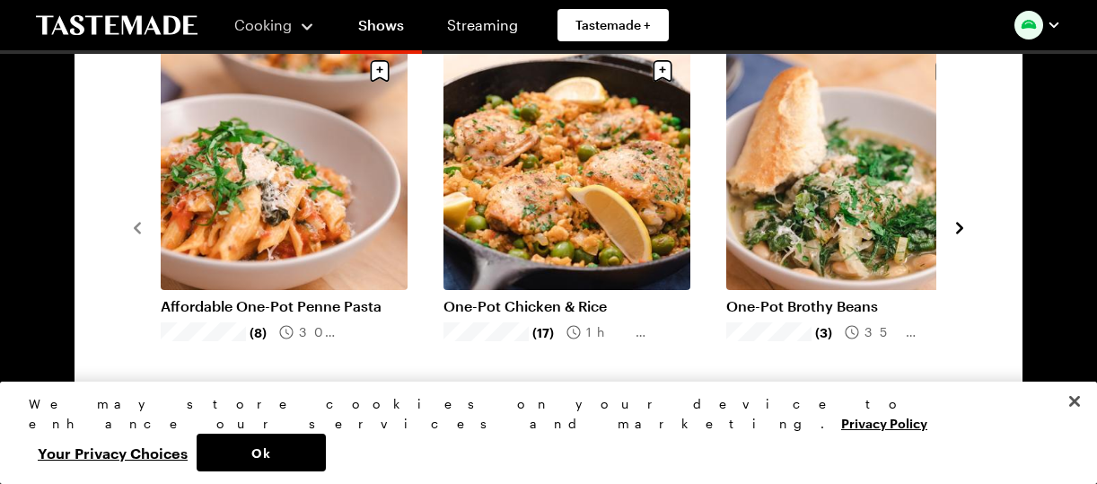
scroll to position [1484, 0]
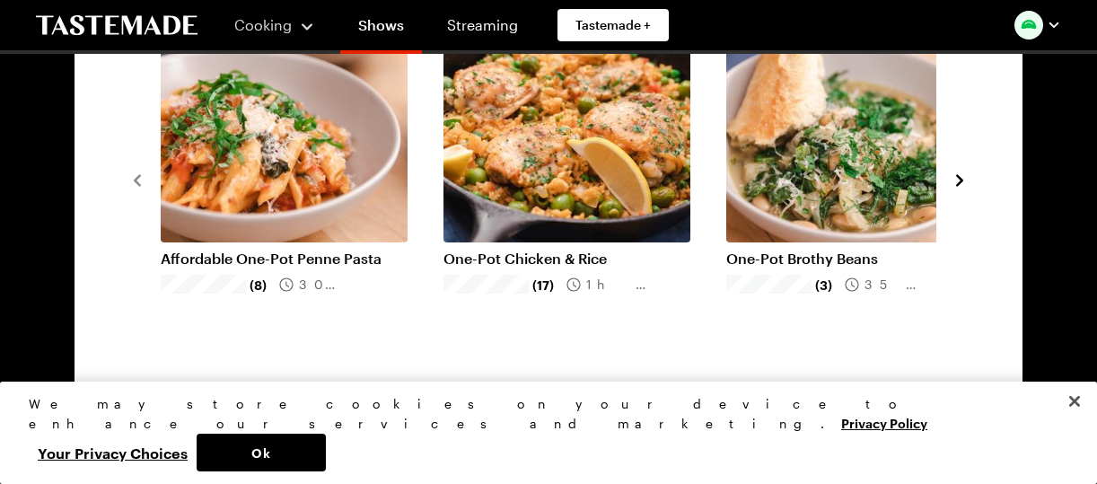
click at [283, 250] on link "Affordable One-Pot Penne Pasta" at bounding box center [284, 259] width 247 height 18
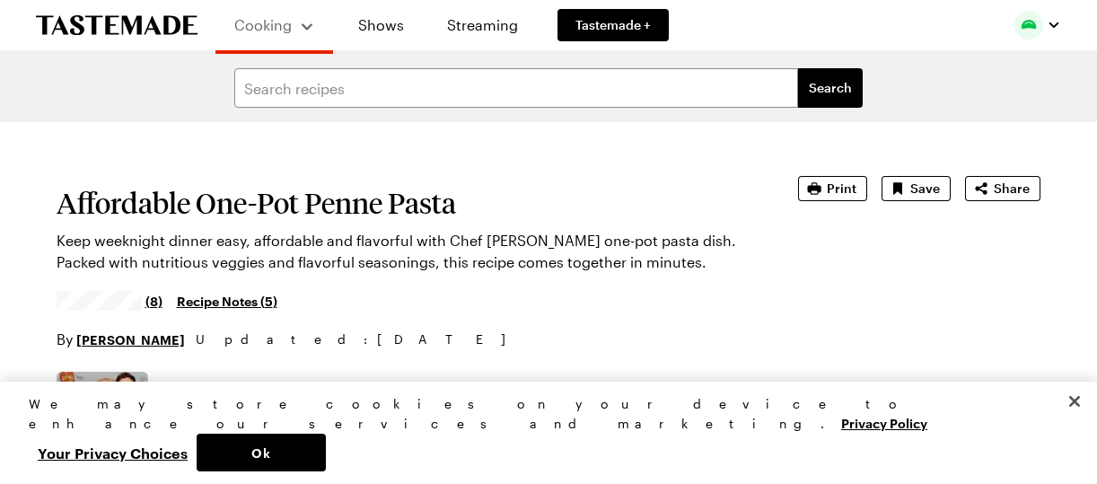
click at [285, 196] on h1 "Affordable One-Pot Penne Pasta" at bounding box center [402, 203] width 691 height 32
type textarea "x"
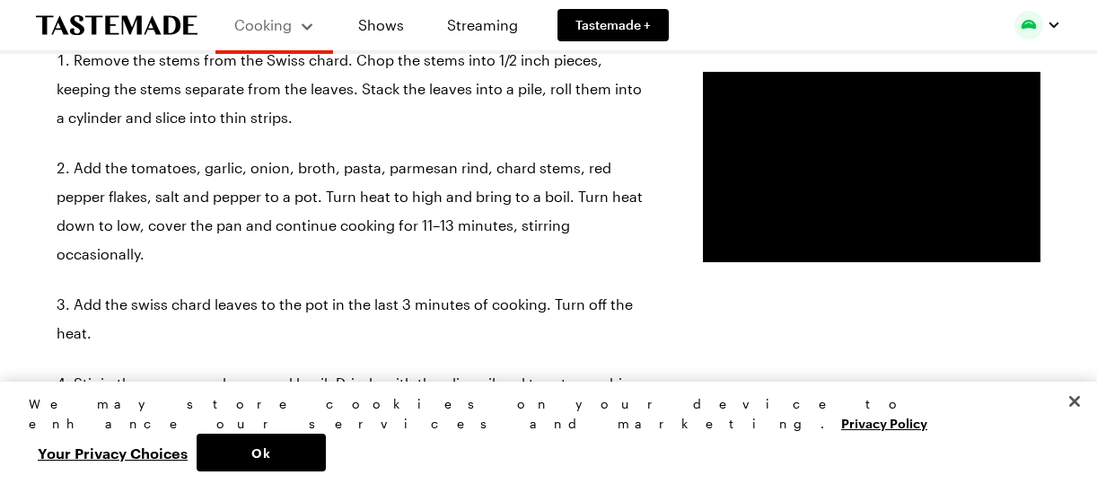
scroll to position [1264, 0]
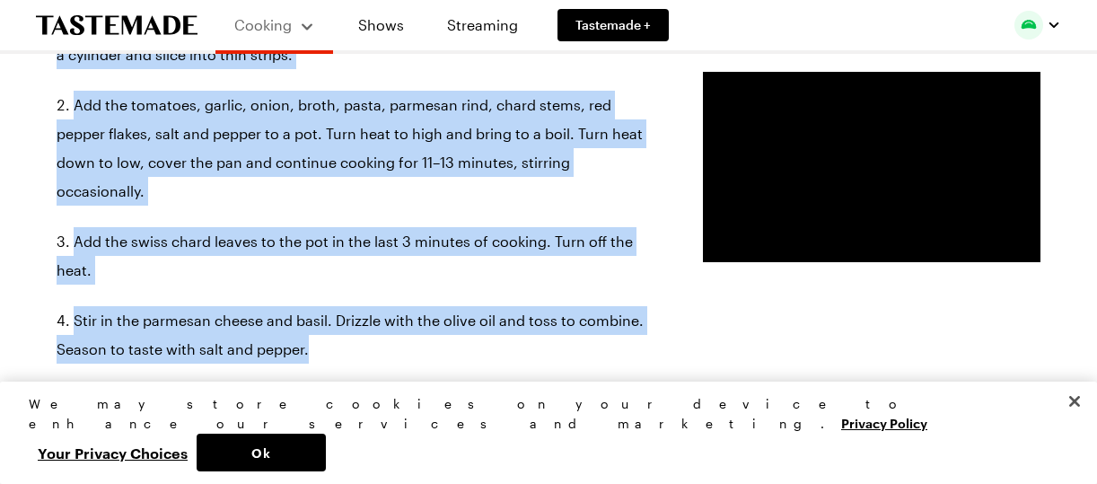
drag, startPoint x: 56, startPoint y: 195, endPoint x: 442, endPoint y: 336, distance: 410.9
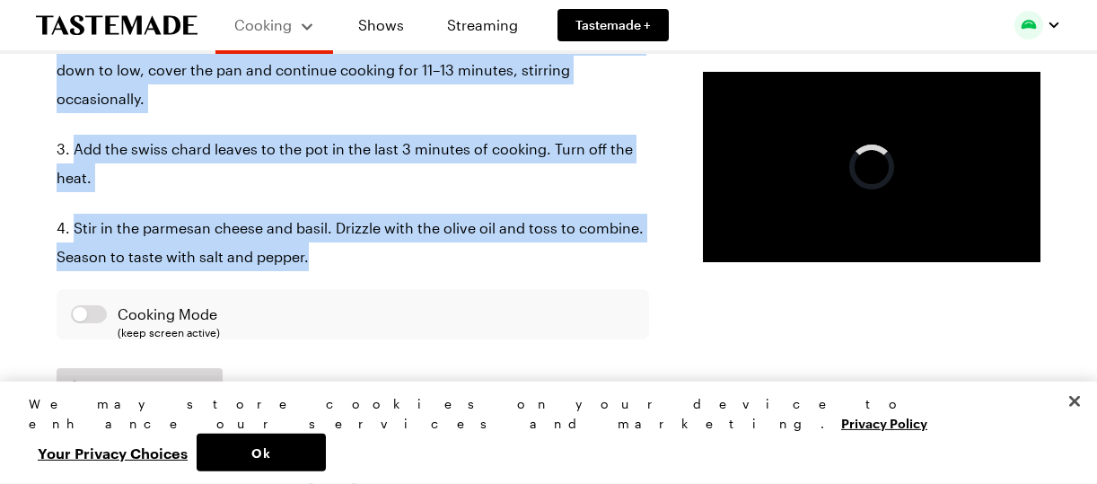
scroll to position [1359, 0]
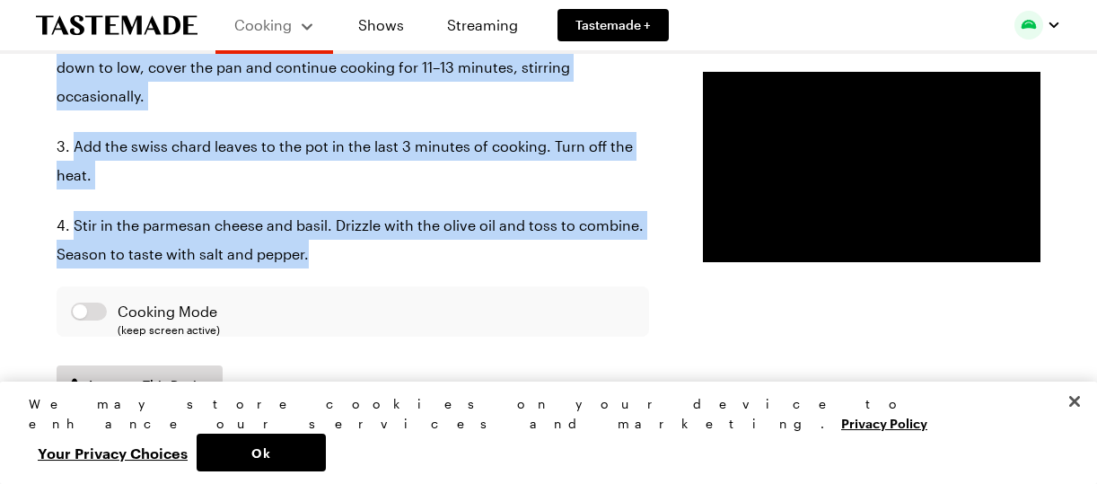
click at [546, 330] on div "Prep Time: 10 min Cook Time: 20 min Servings: 4 Scale Easy Units: Imperial Impe…" at bounding box center [549, 451] width 984 height 2719
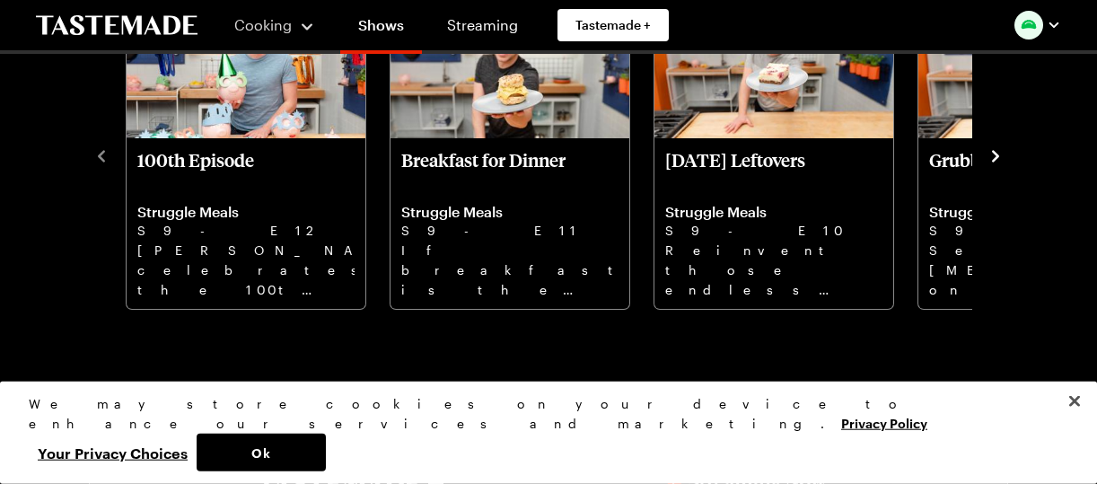
scroll to position [630, 0]
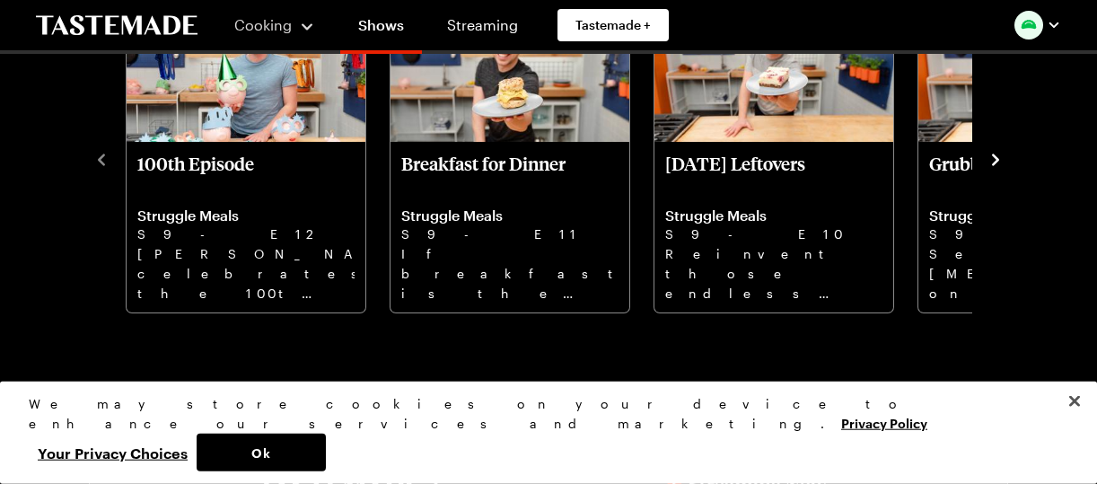
click at [999, 157] on icon "navigate to next item" at bounding box center [996, 160] width 18 height 18
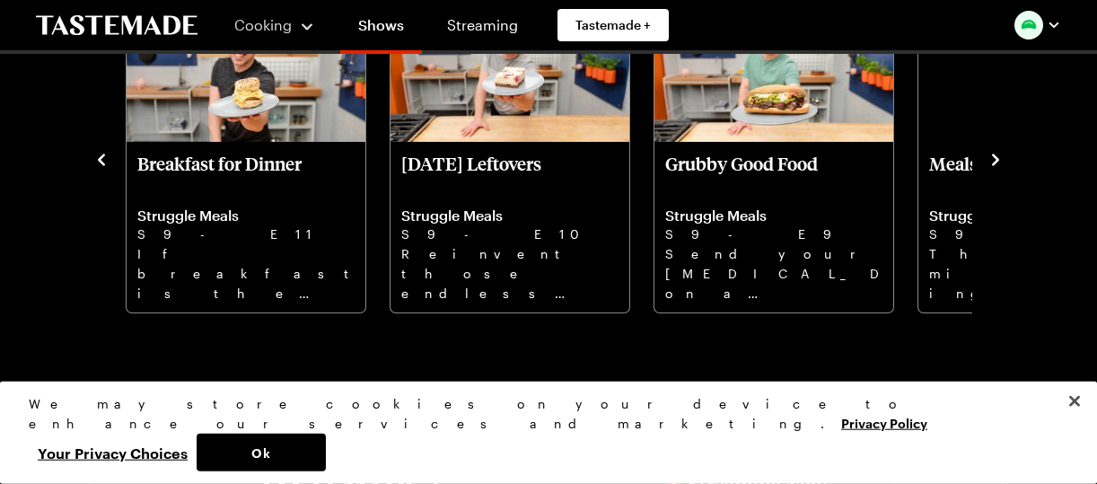
click at [999, 157] on icon "navigate to next item" at bounding box center [996, 160] width 18 height 18
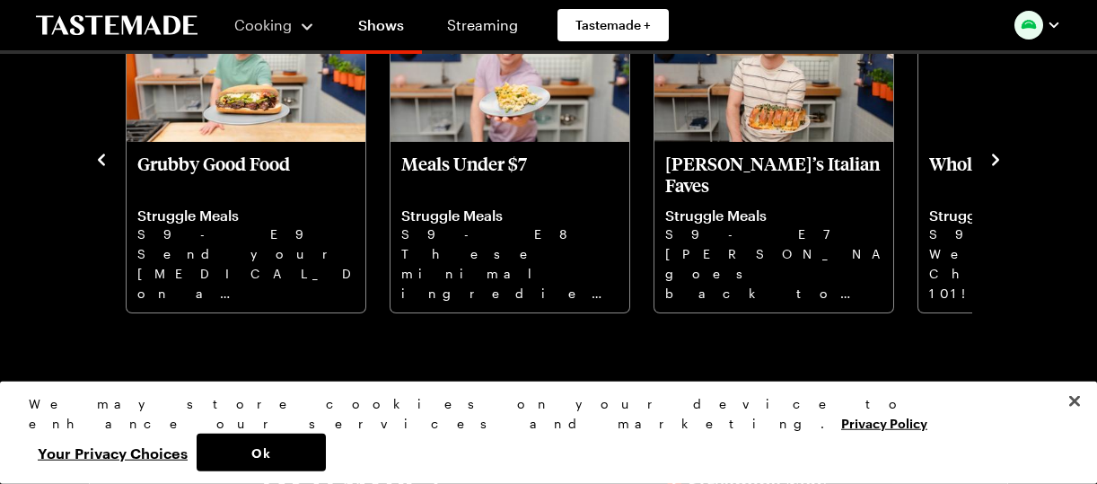
click at [999, 157] on icon "navigate to next item" at bounding box center [996, 160] width 18 height 18
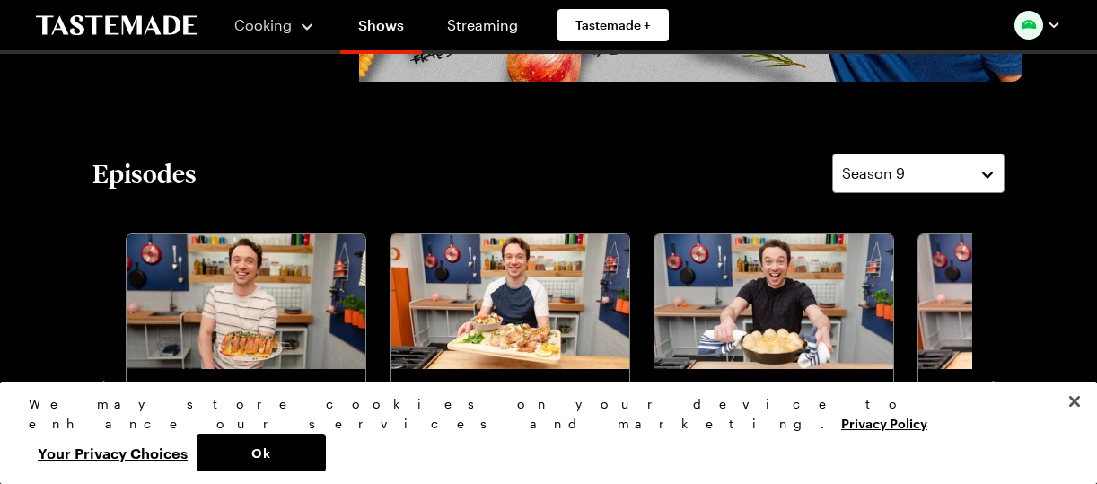
scroll to position [401, 0]
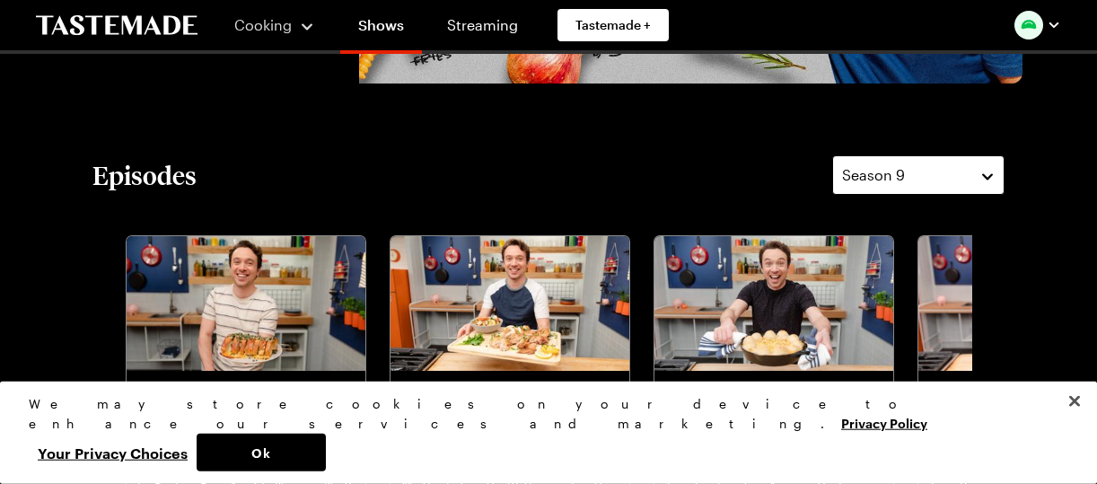
click at [989, 177] on button "Season 9" at bounding box center [918, 174] width 172 height 39
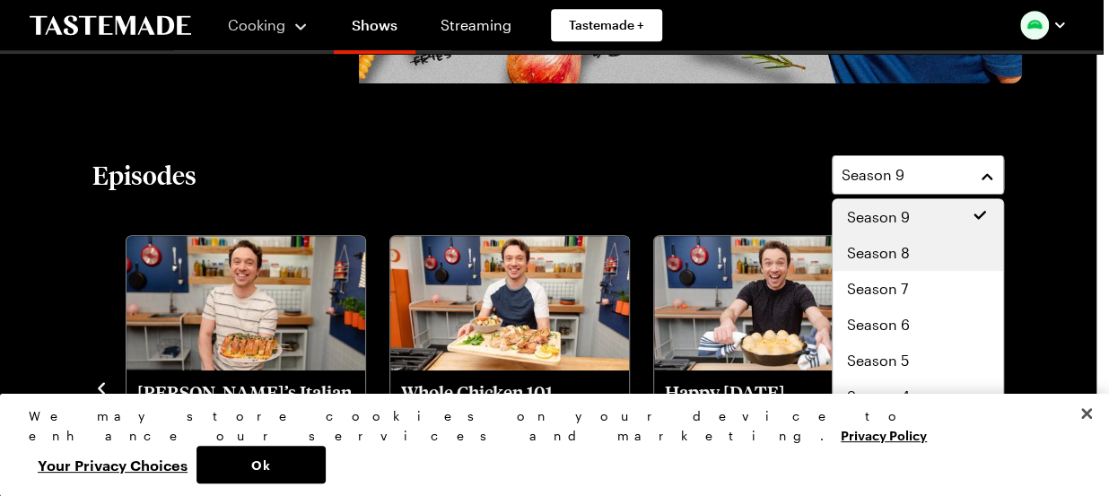
click at [938, 248] on div "Season 8" at bounding box center [918, 253] width 142 height 22
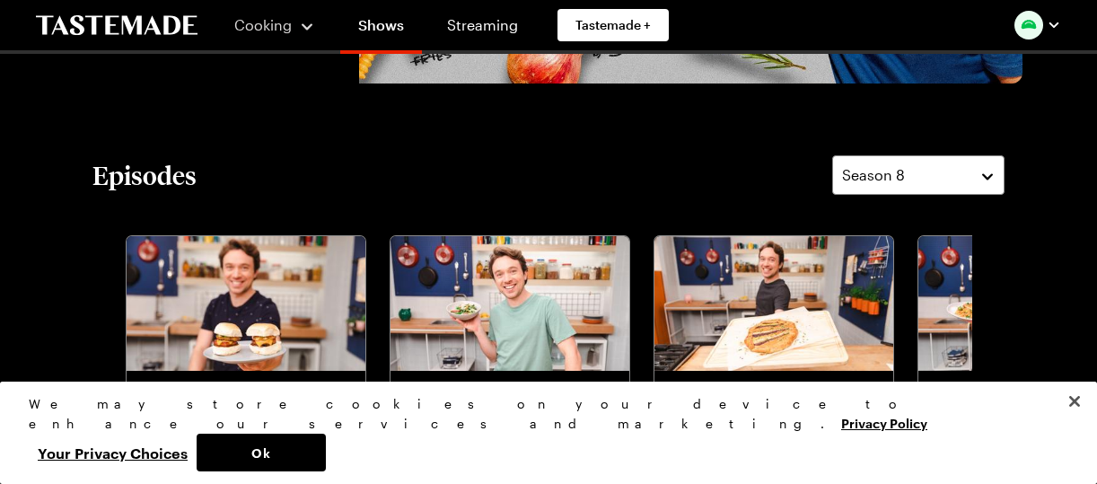
click at [994, 384] on icon "navigate to next item" at bounding box center [995, 388] width 7 height 12
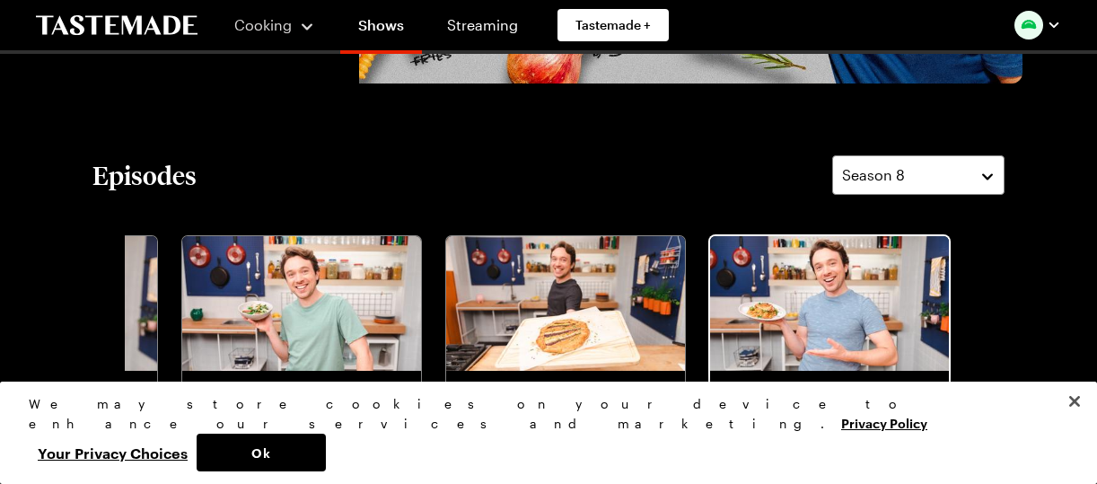
click at [841, 333] on img "One Pot Meals" at bounding box center [829, 303] width 239 height 135
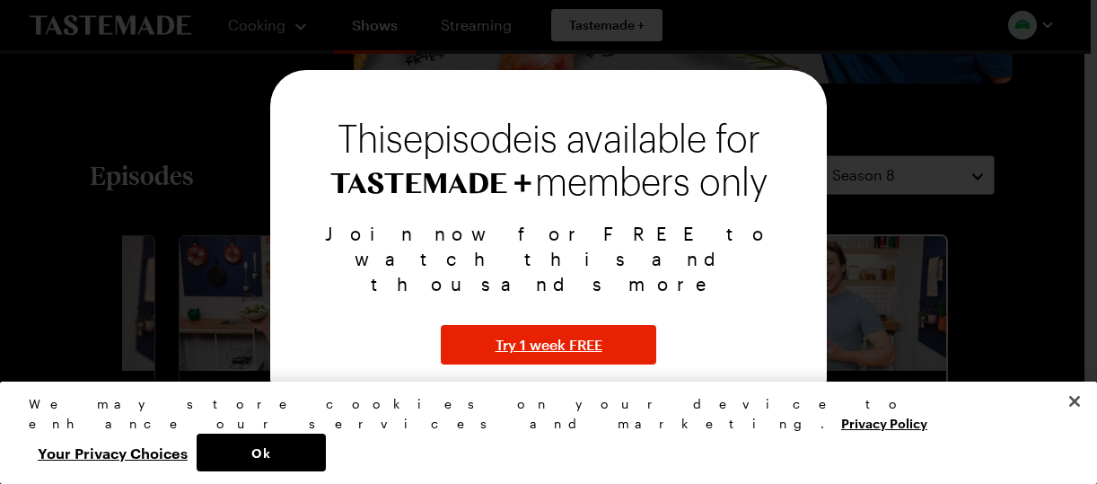
scroll to position [607, 0]
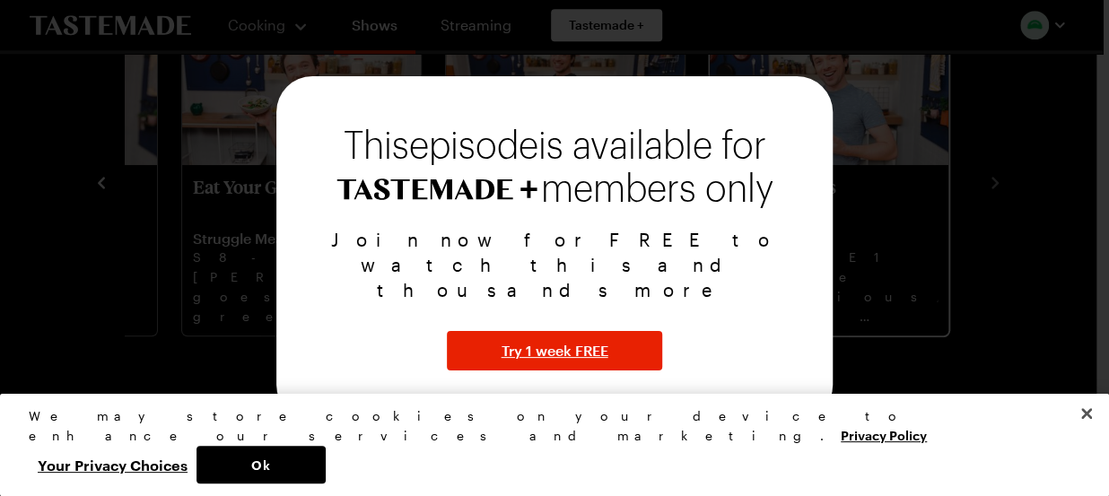
click at [841, 333] on div at bounding box center [554, 248] width 1109 height 496
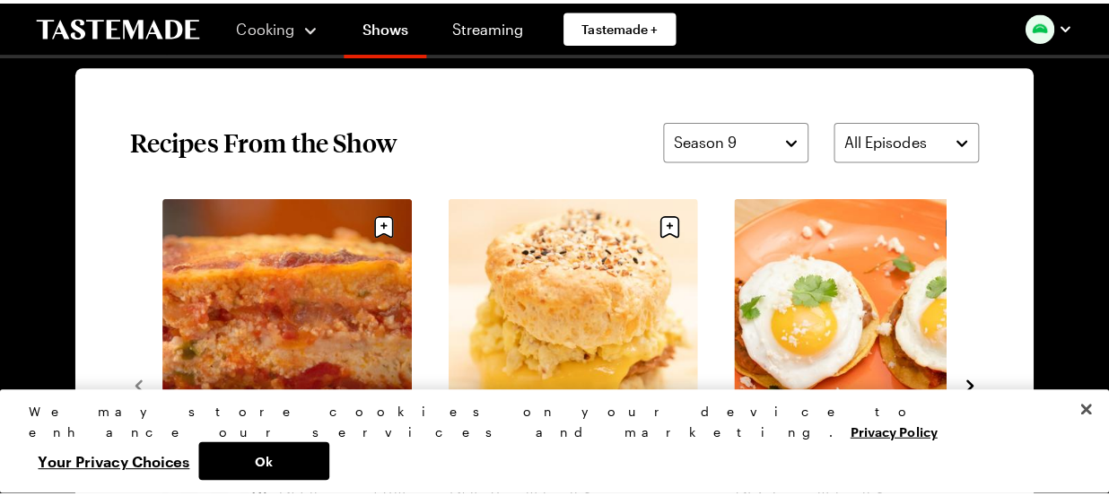
scroll to position [1285, 0]
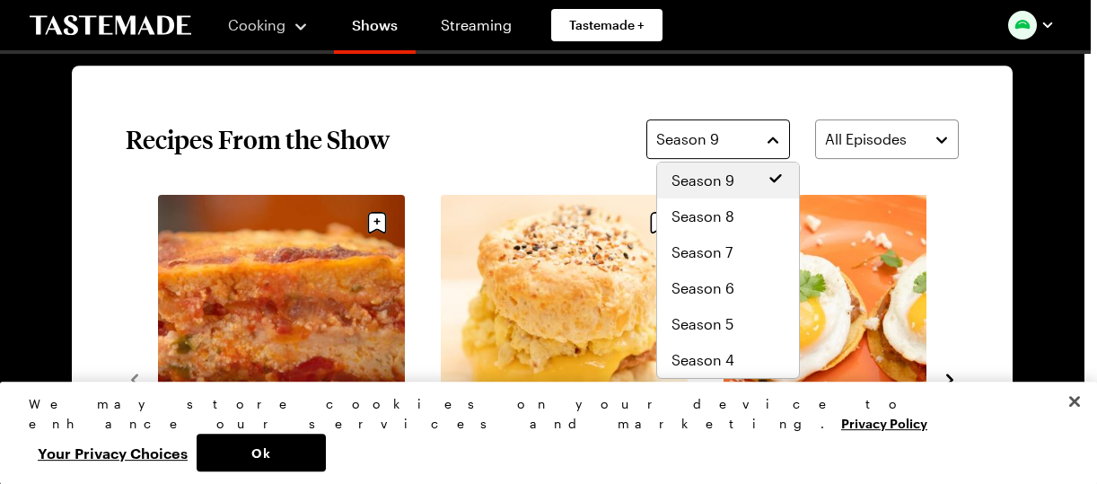
click at [779, 139] on button "Season 9" at bounding box center [718, 138] width 144 height 39
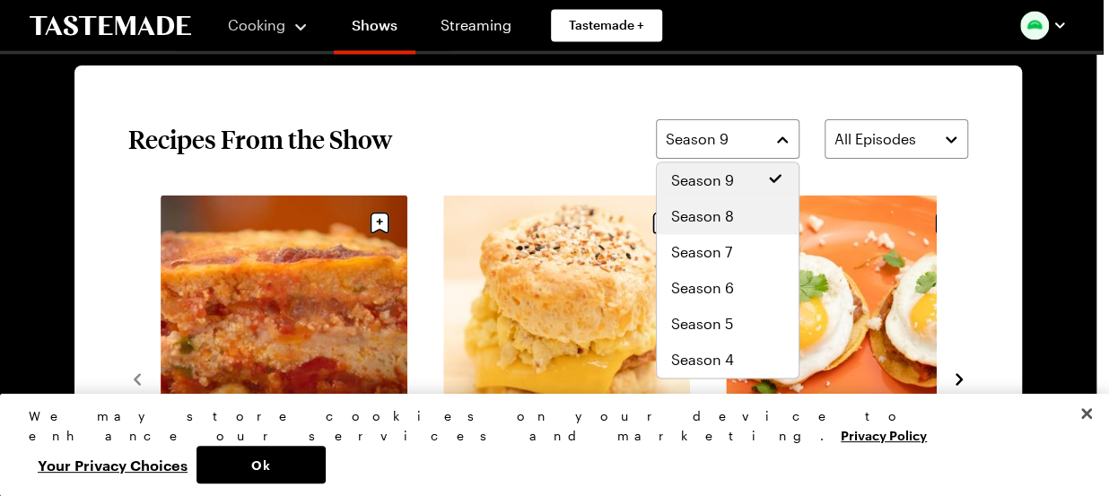
click at [744, 204] on div "Season 8" at bounding box center [728, 216] width 142 height 36
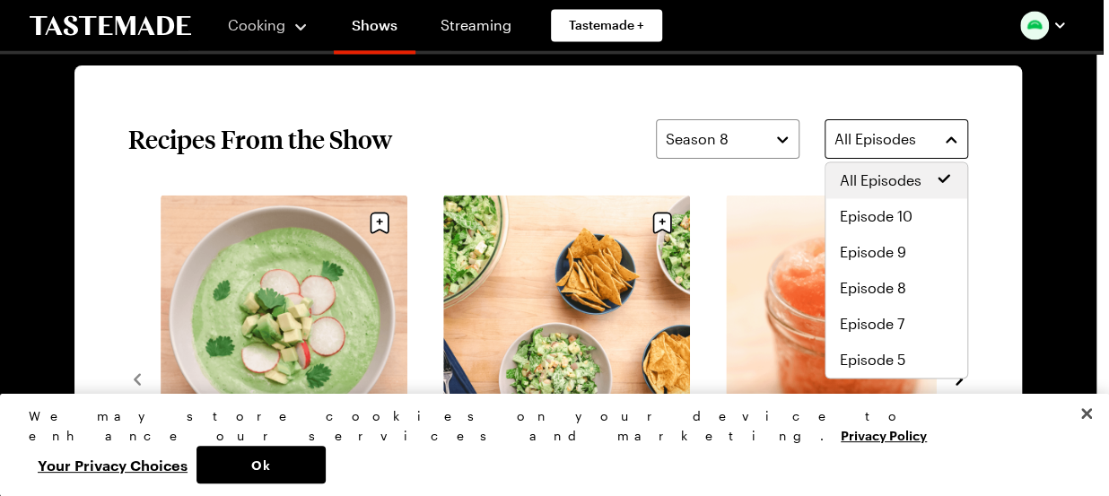
click at [948, 137] on button "All Episodes" at bounding box center [897, 138] width 144 height 39
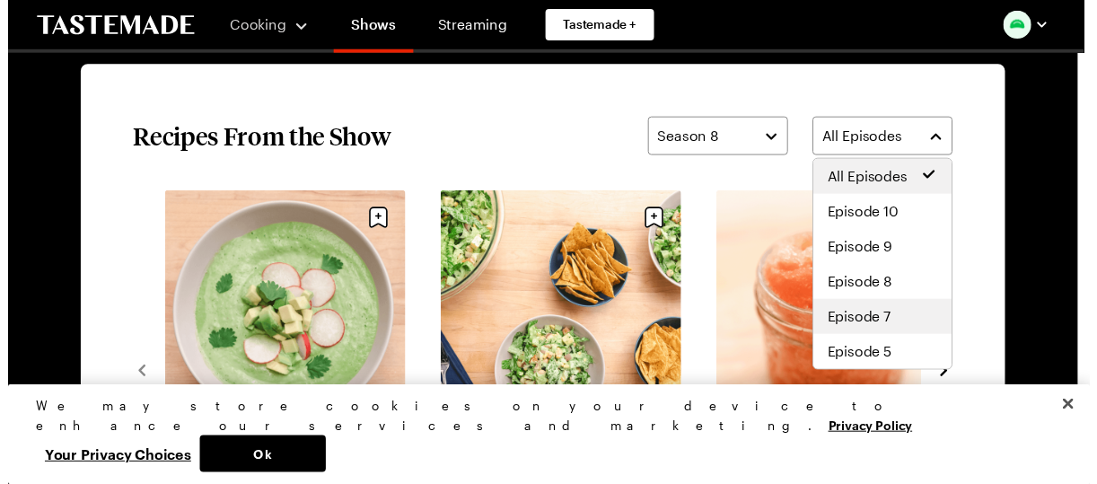
scroll to position [143, 0]
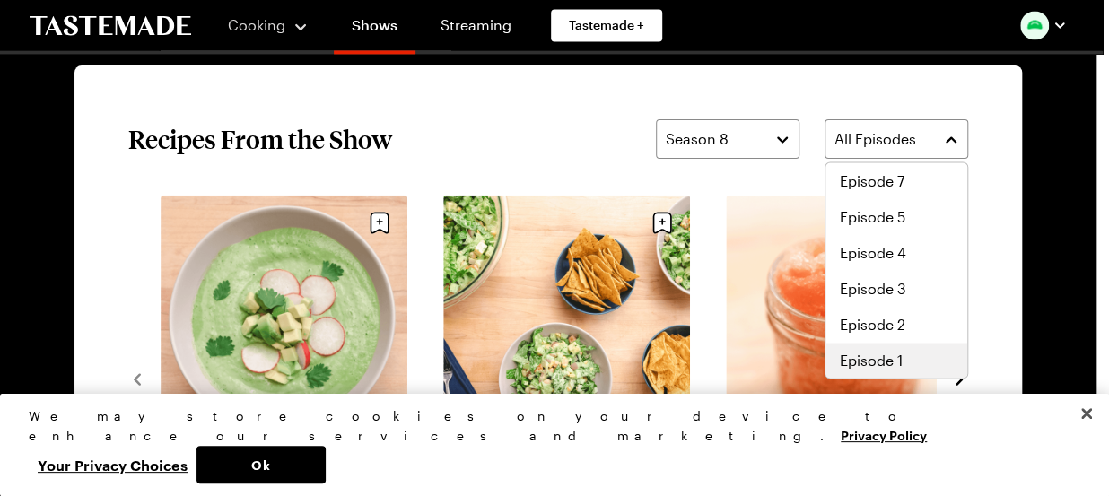
click at [908, 355] on div "Episode 1" at bounding box center [896, 361] width 113 height 22
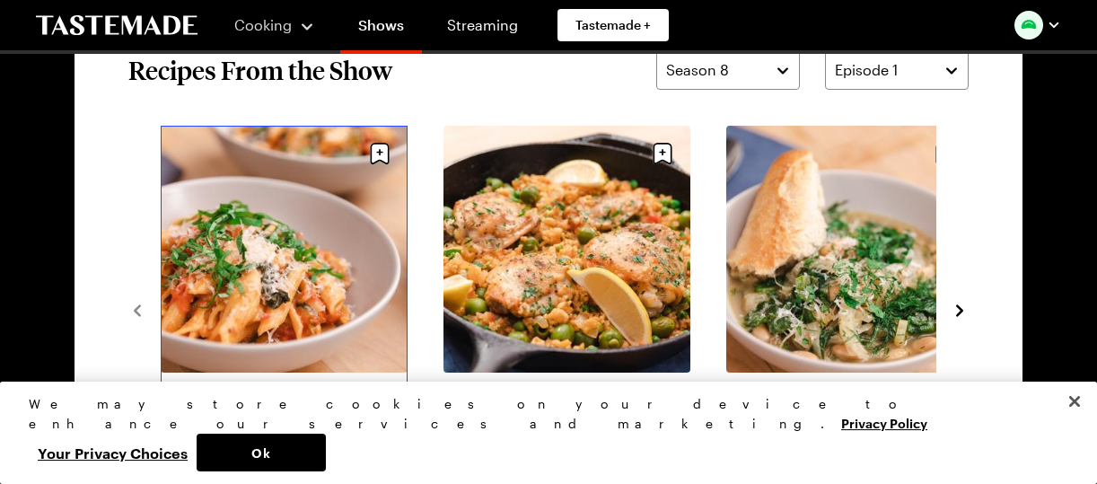
scroll to position [1355, 0]
